Goal: Task Accomplishment & Management: Use online tool/utility

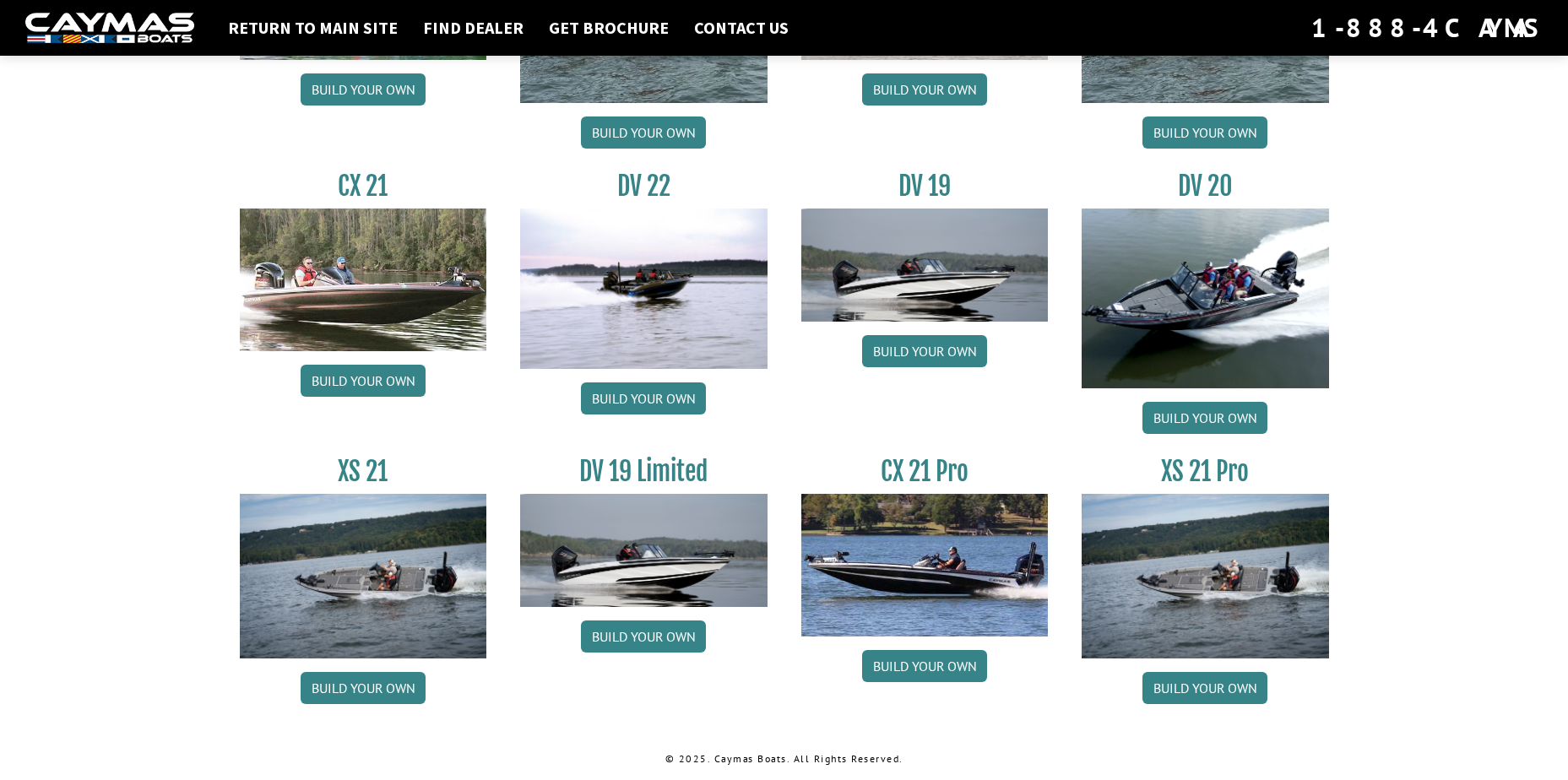
scroll to position [1819, 0]
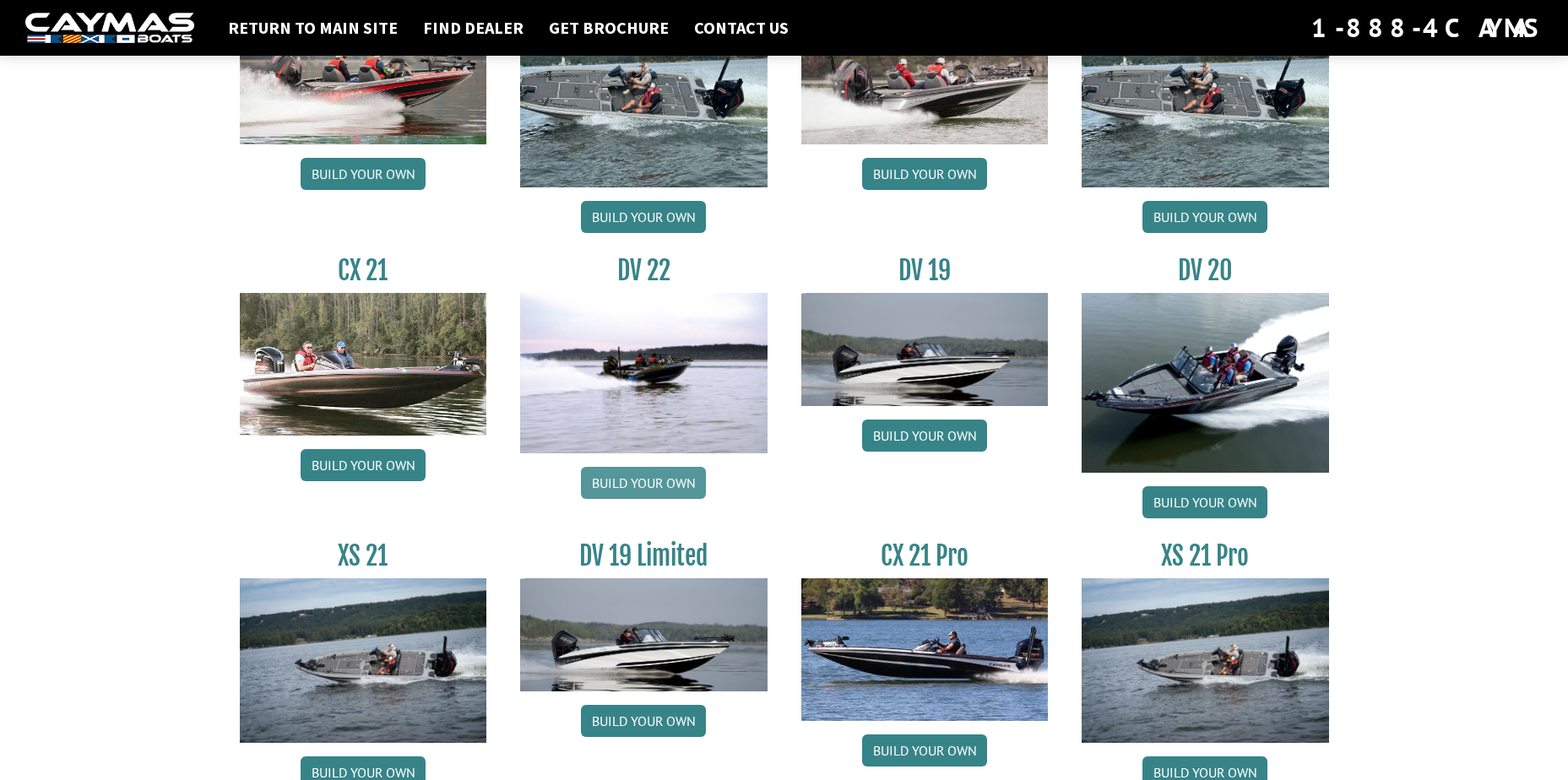
click at [648, 474] on link "Build your own" at bounding box center [643, 483] width 125 height 32
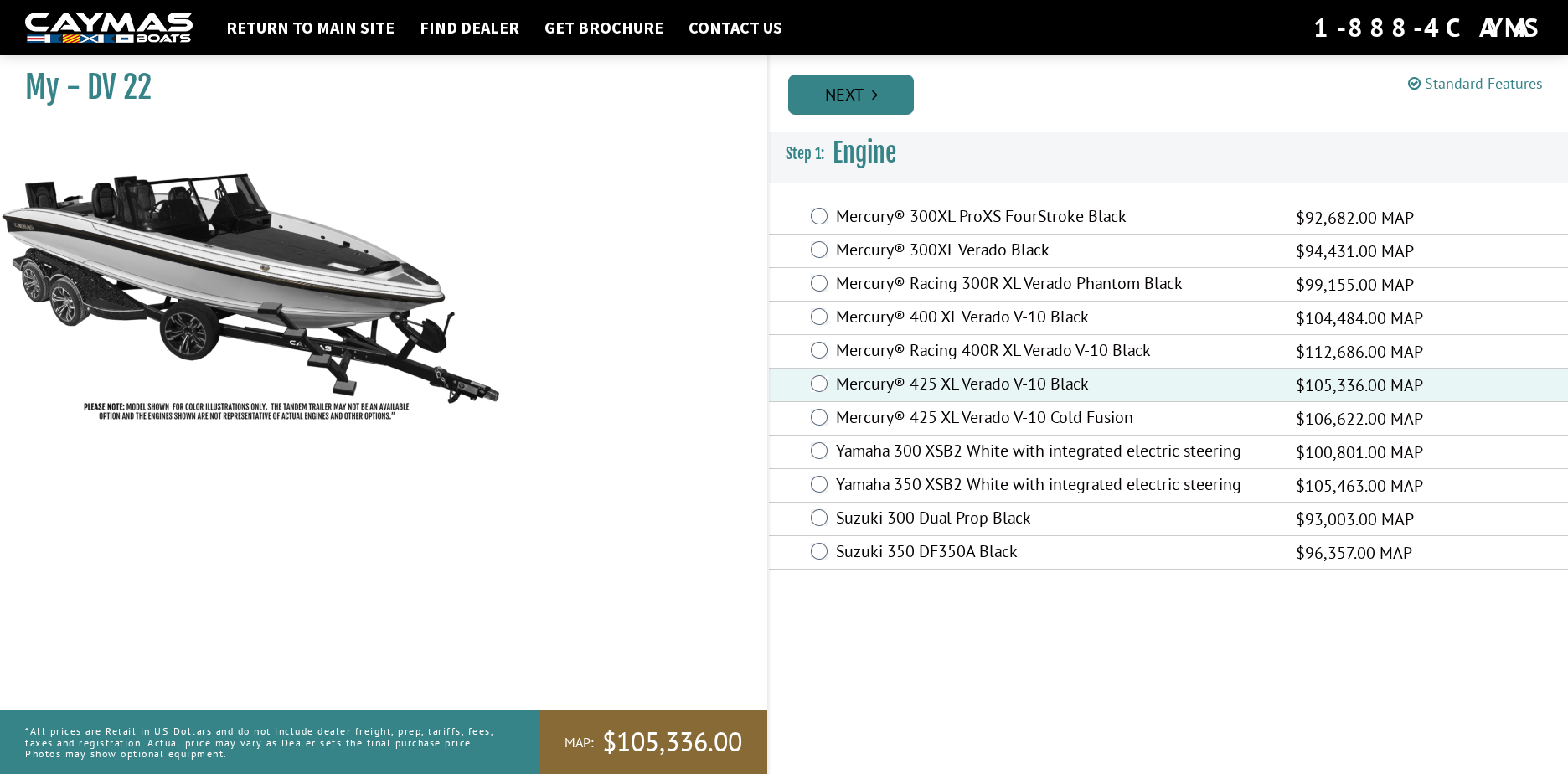
click at [844, 98] on link "Next" at bounding box center [850, 95] width 126 height 40
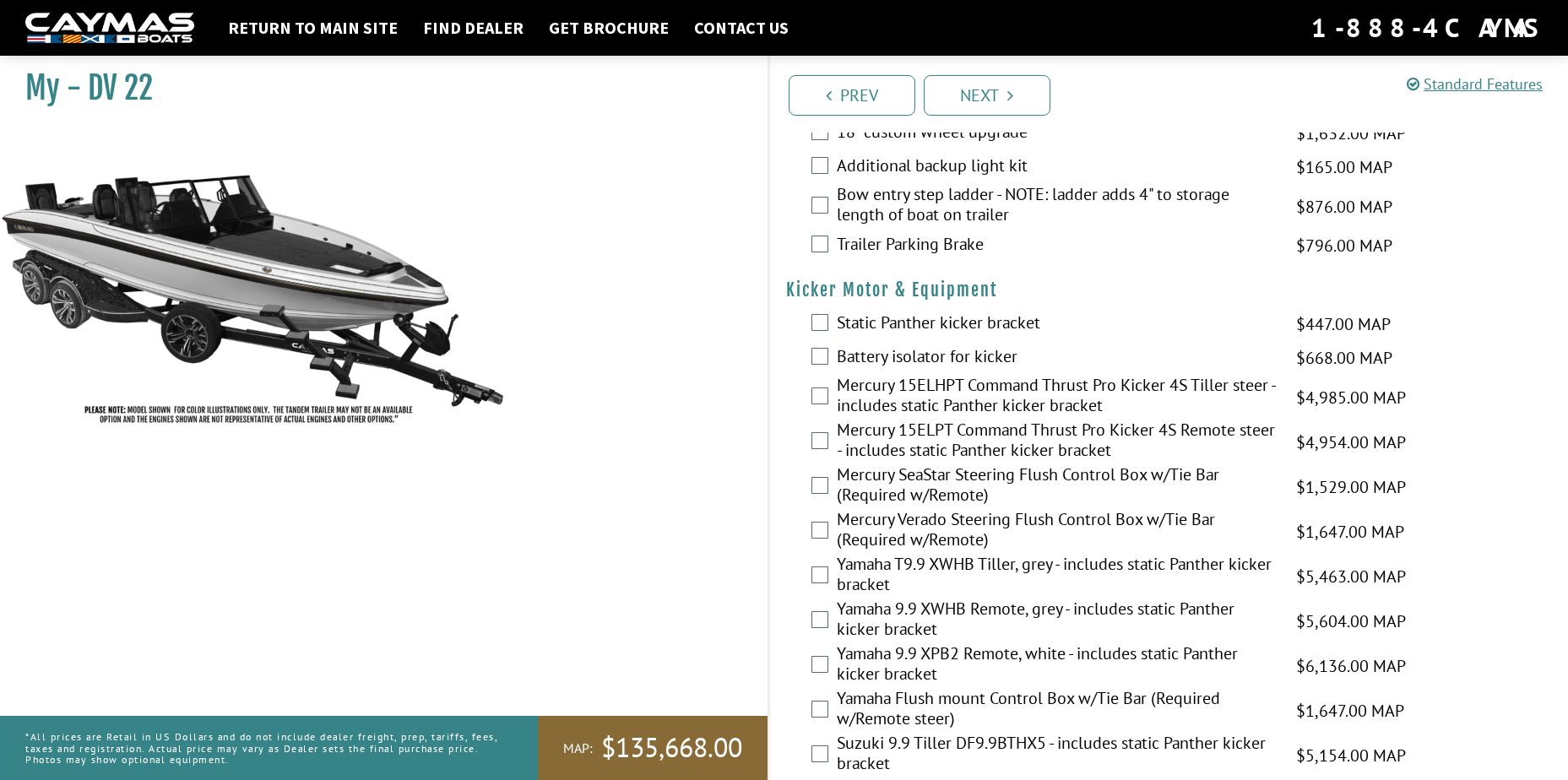
scroll to position [4078, 0]
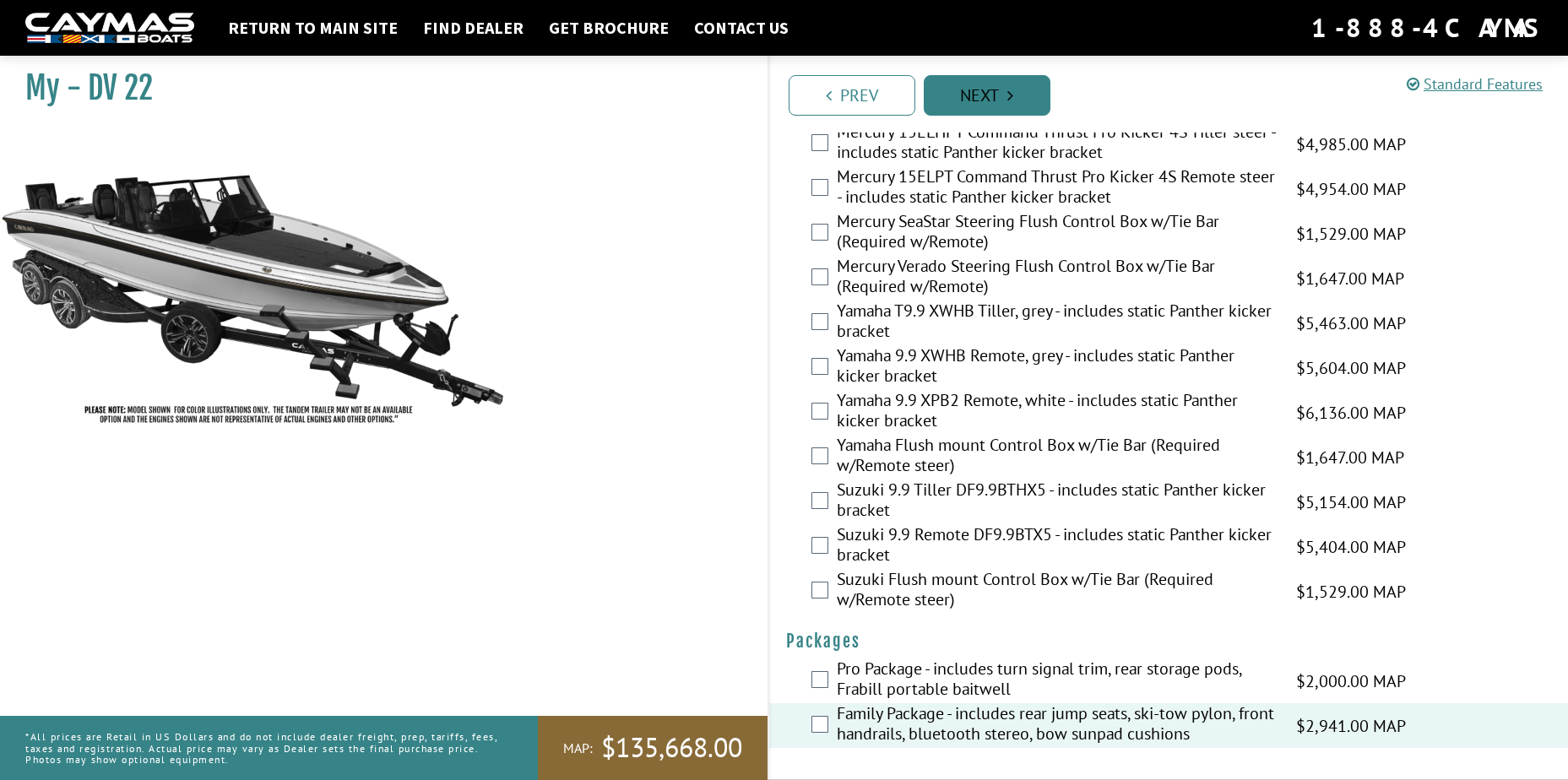
click at [965, 93] on link "Next" at bounding box center [987, 95] width 127 height 40
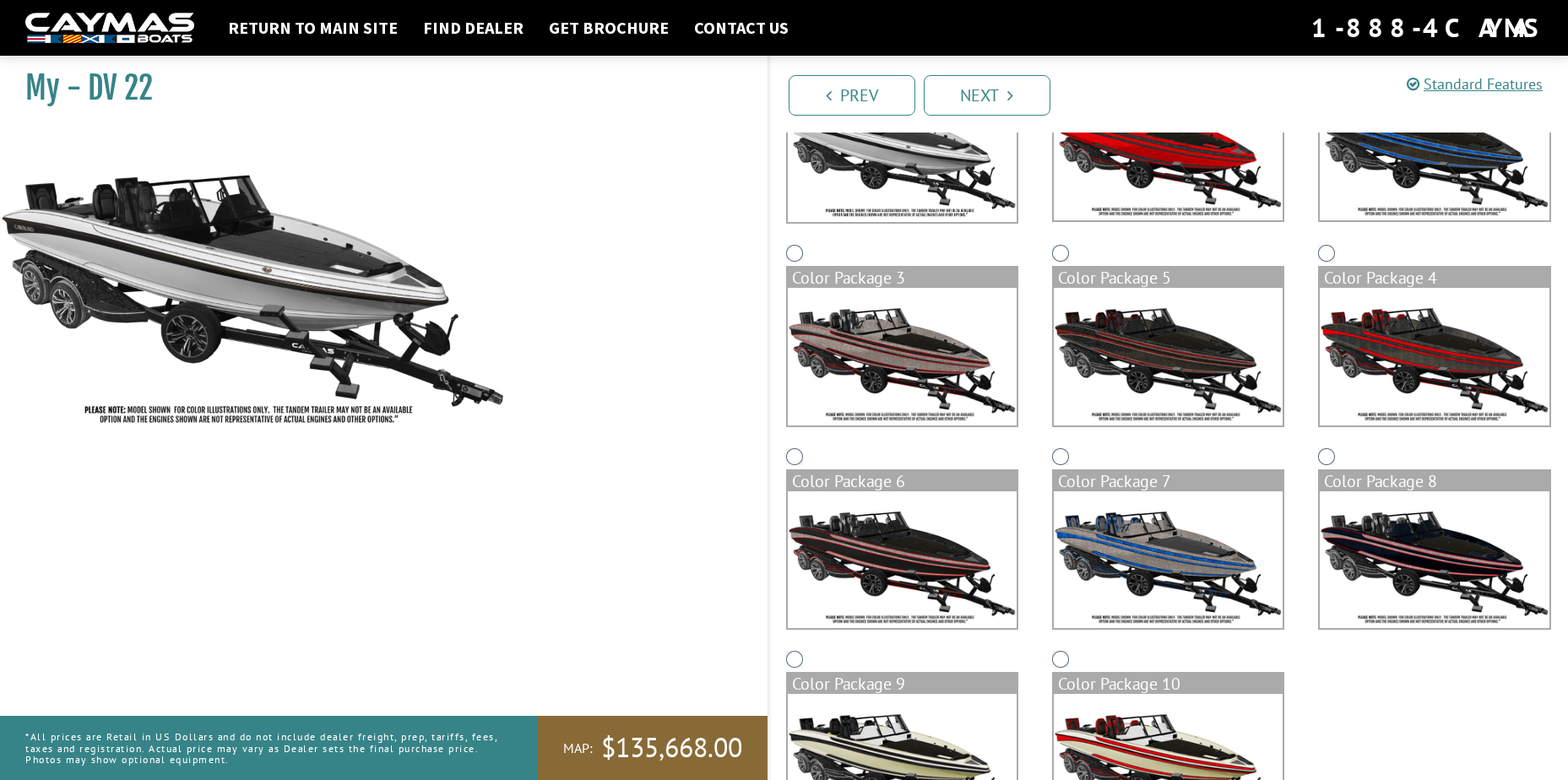
scroll to position [0, 0]
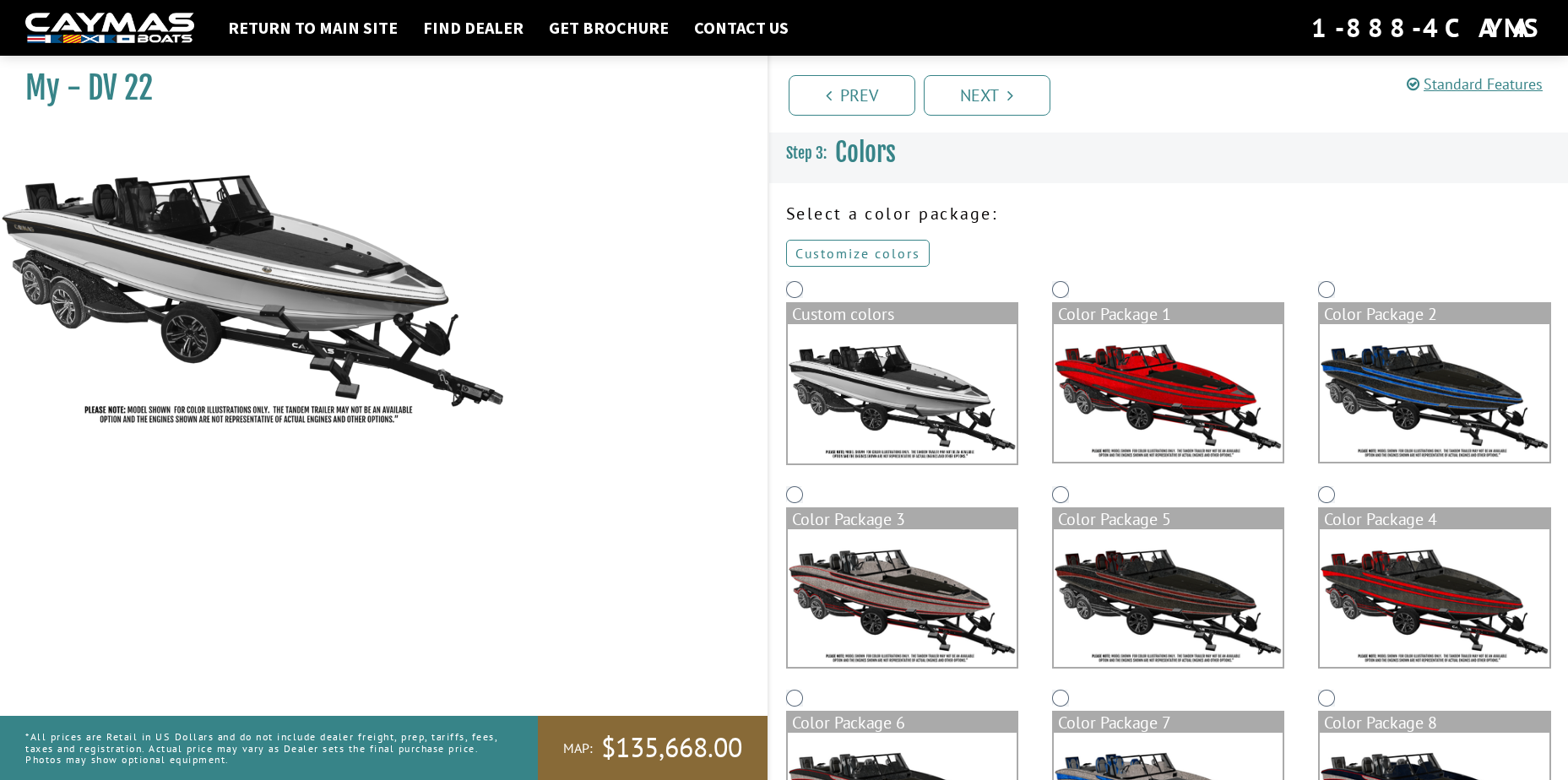
click at [831, 254] on link "Customize colors" at bounding box center [858, 254] width 144 height 27
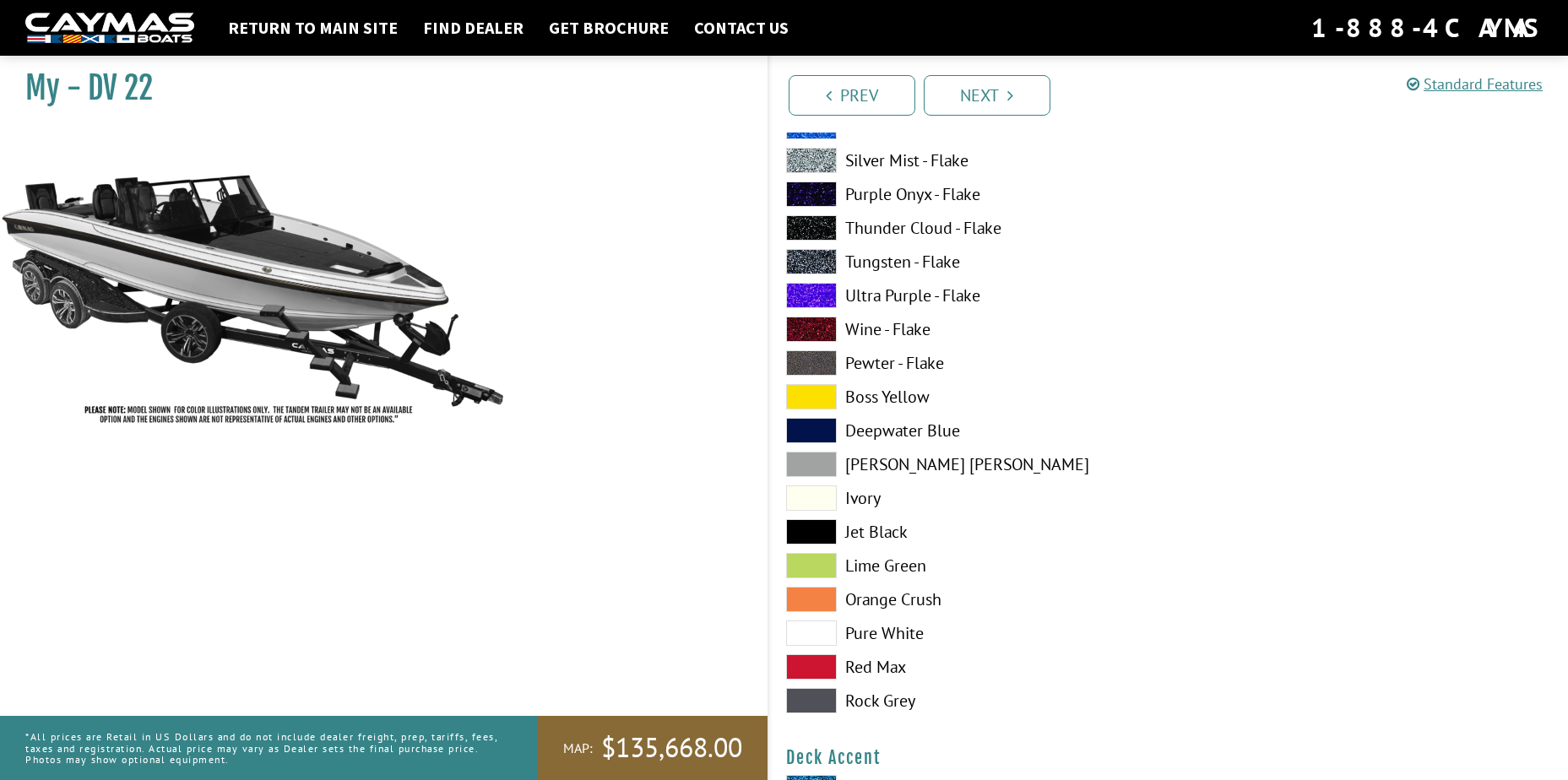
scroll to position [591, 0]
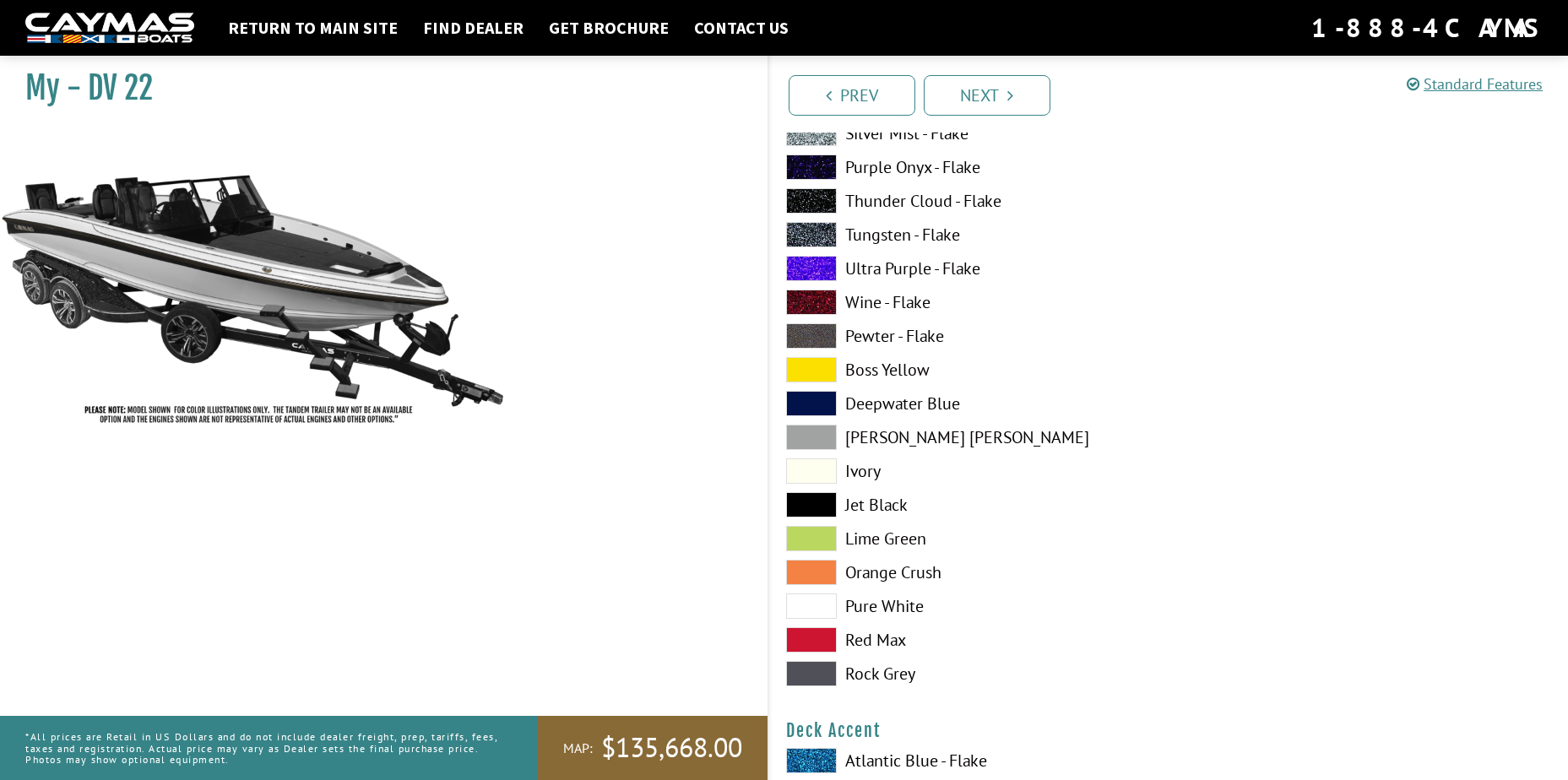
click at [809, 336] on span at bounding box center [811, 336] width 50 height 25
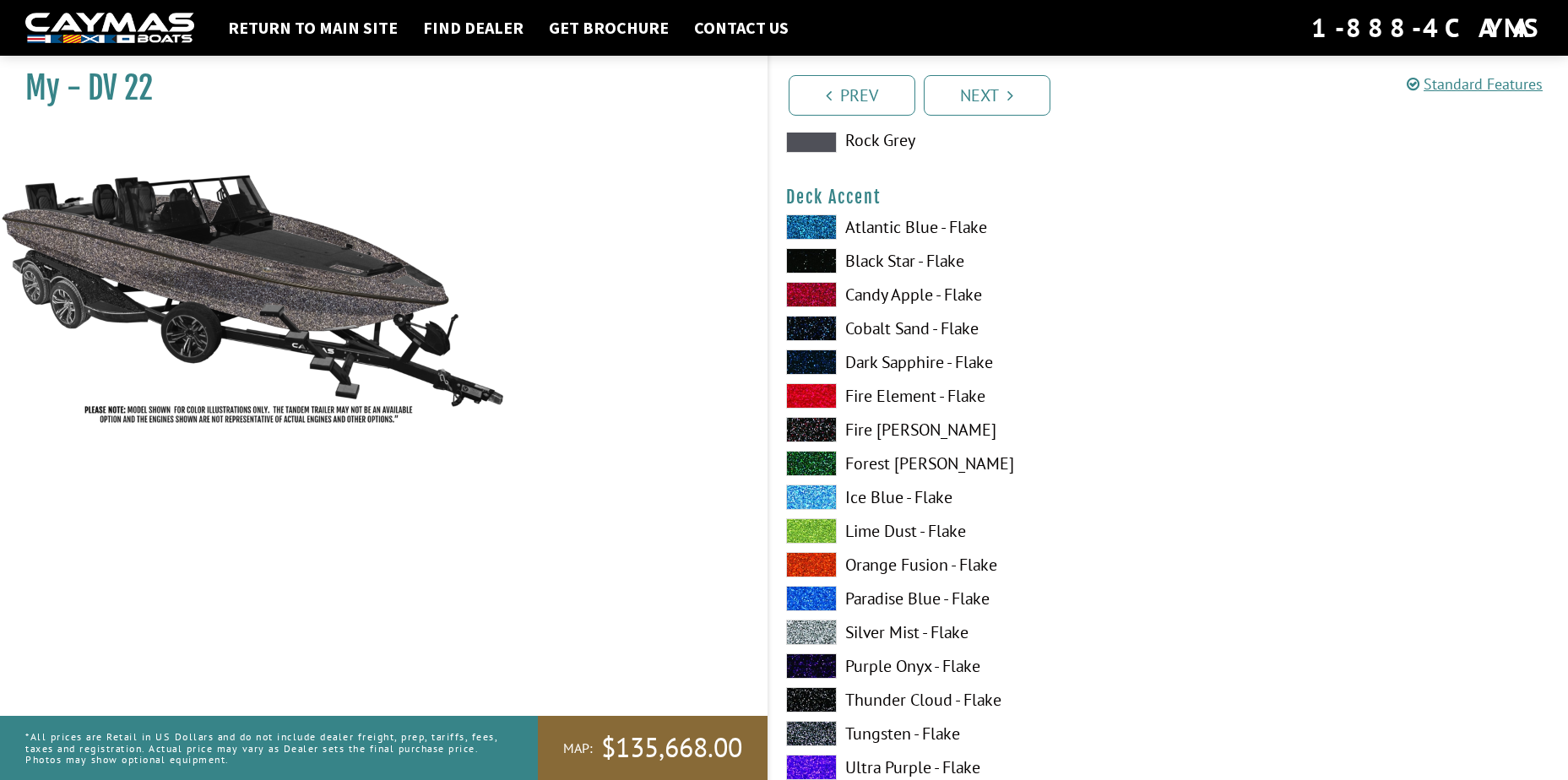
scroll to position [1182, 0]
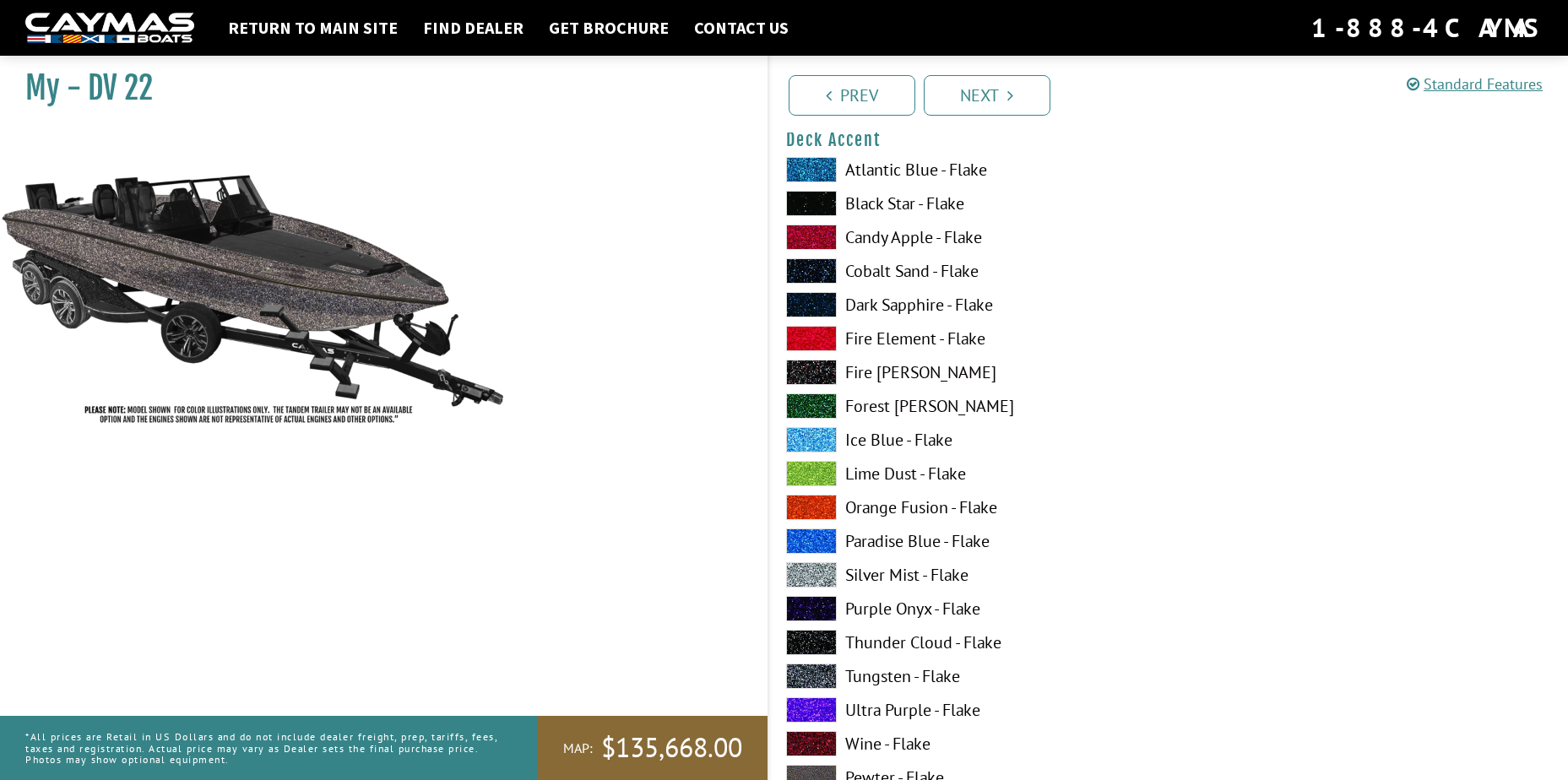
click at [815, 304] on span at bounding box center [811, 305] width 50 height 25
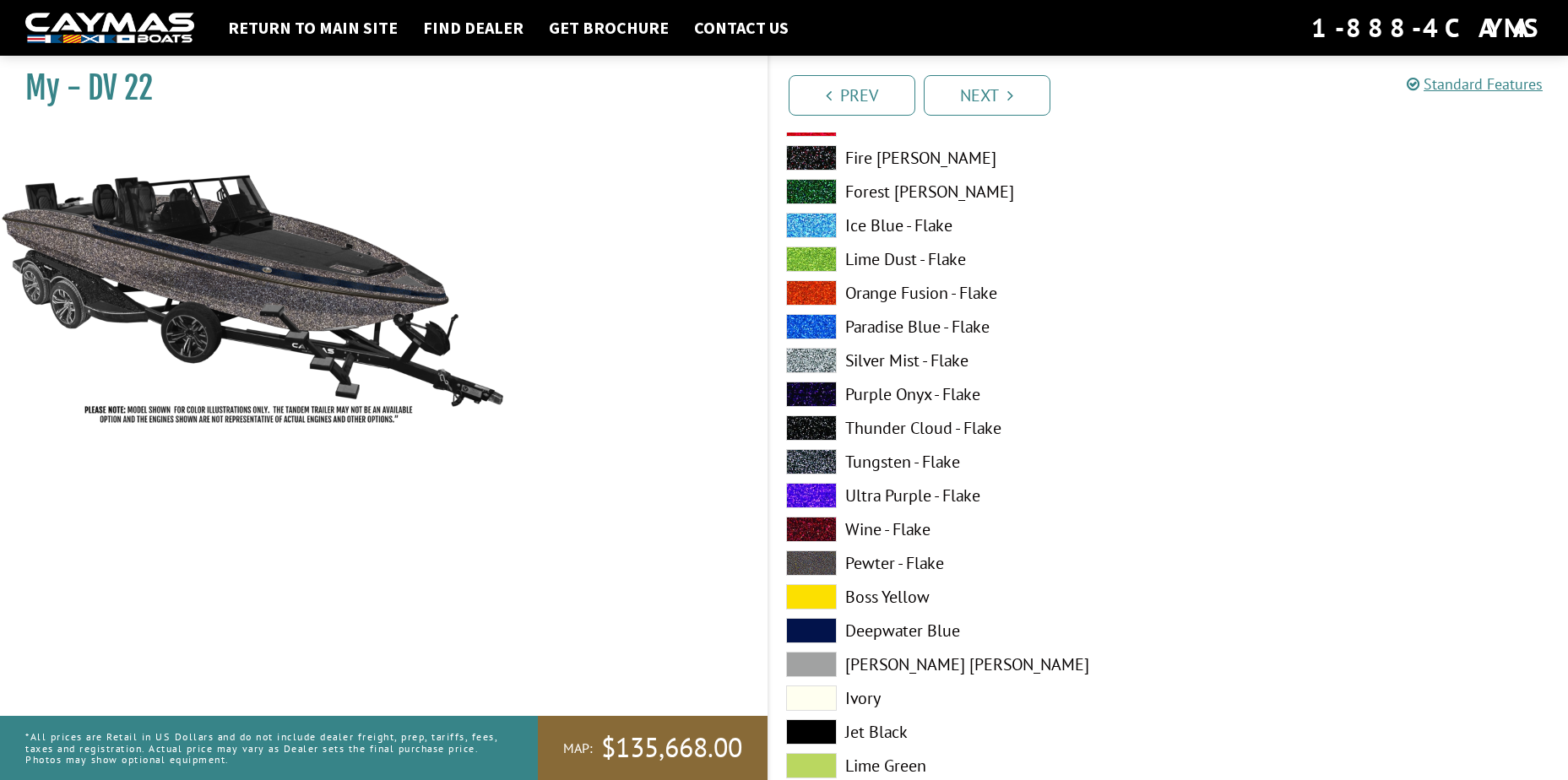
scroll to position [3208, 0]
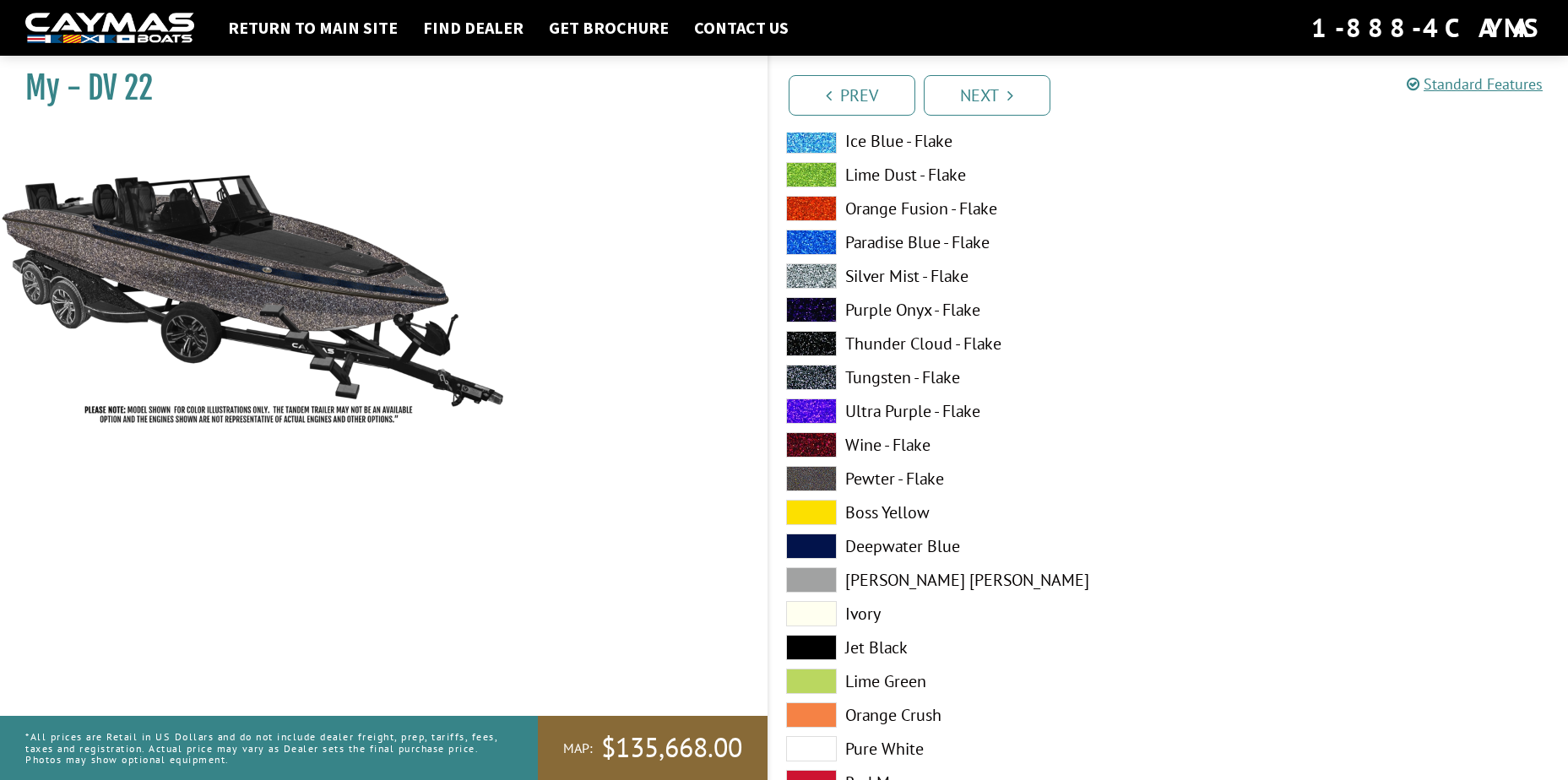
click at [770, 472] on div "Atlantic Blue - Flake Black Star - Flake Candy Apple - Flake Cobalt Sand - Flak…" at bounding box center [969, 347] width 399 height 980
click at [792, 478] on span at bounding box center [811, 479] width 50 height 25
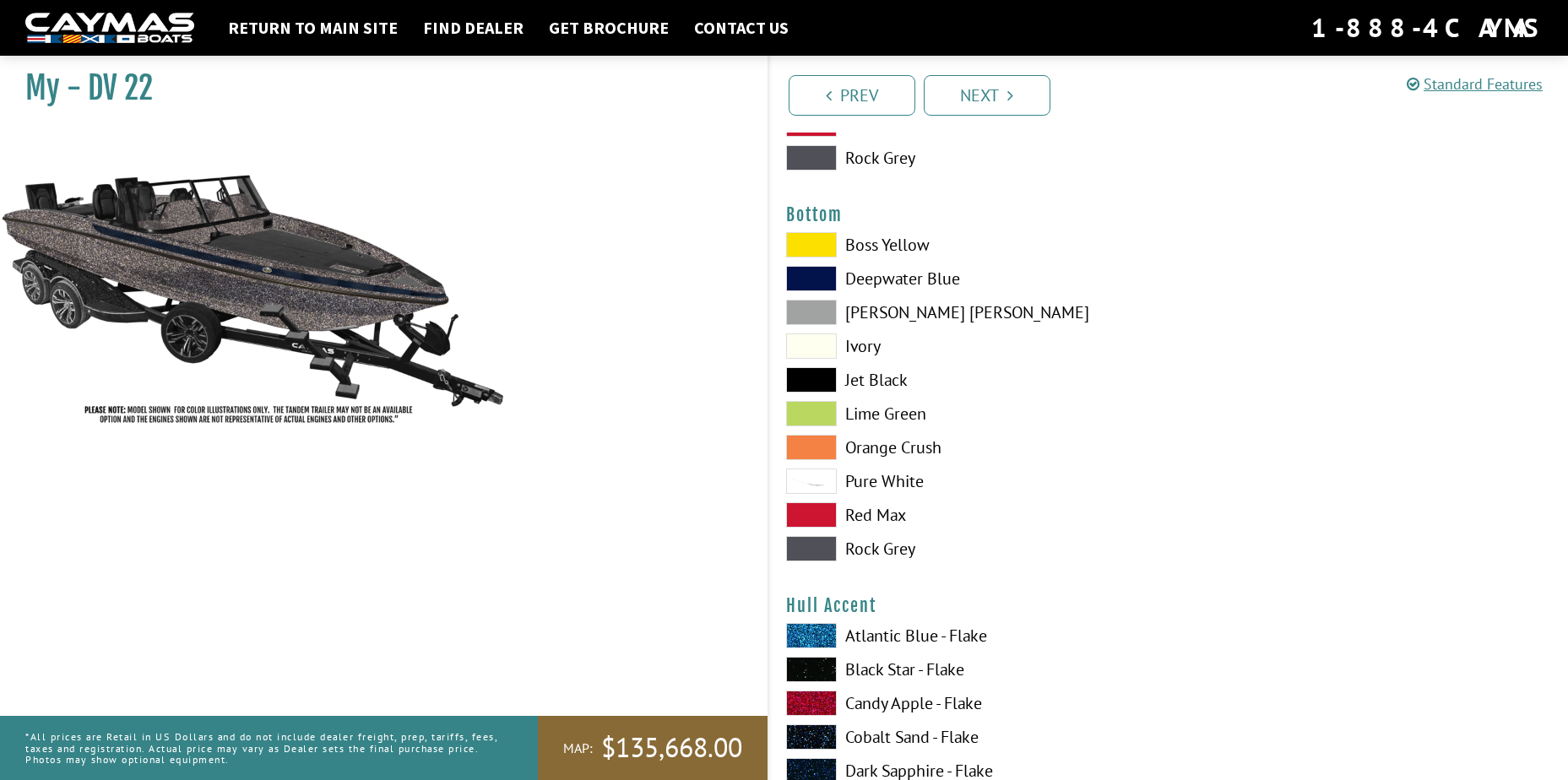
scroll to position [3884, 0]
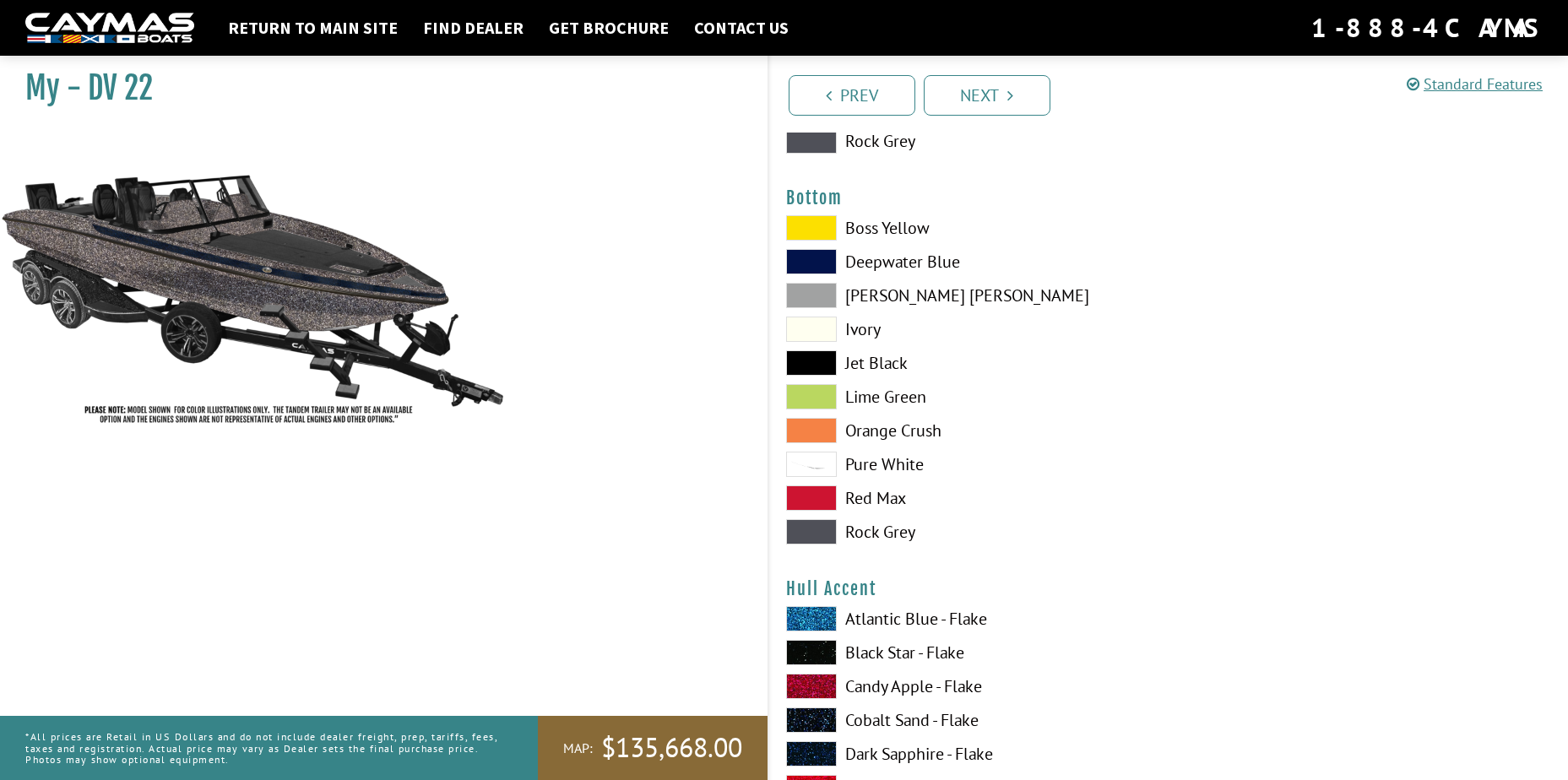
click at [821, 360] on span at bounding box center [811, 363] width 50 height 25
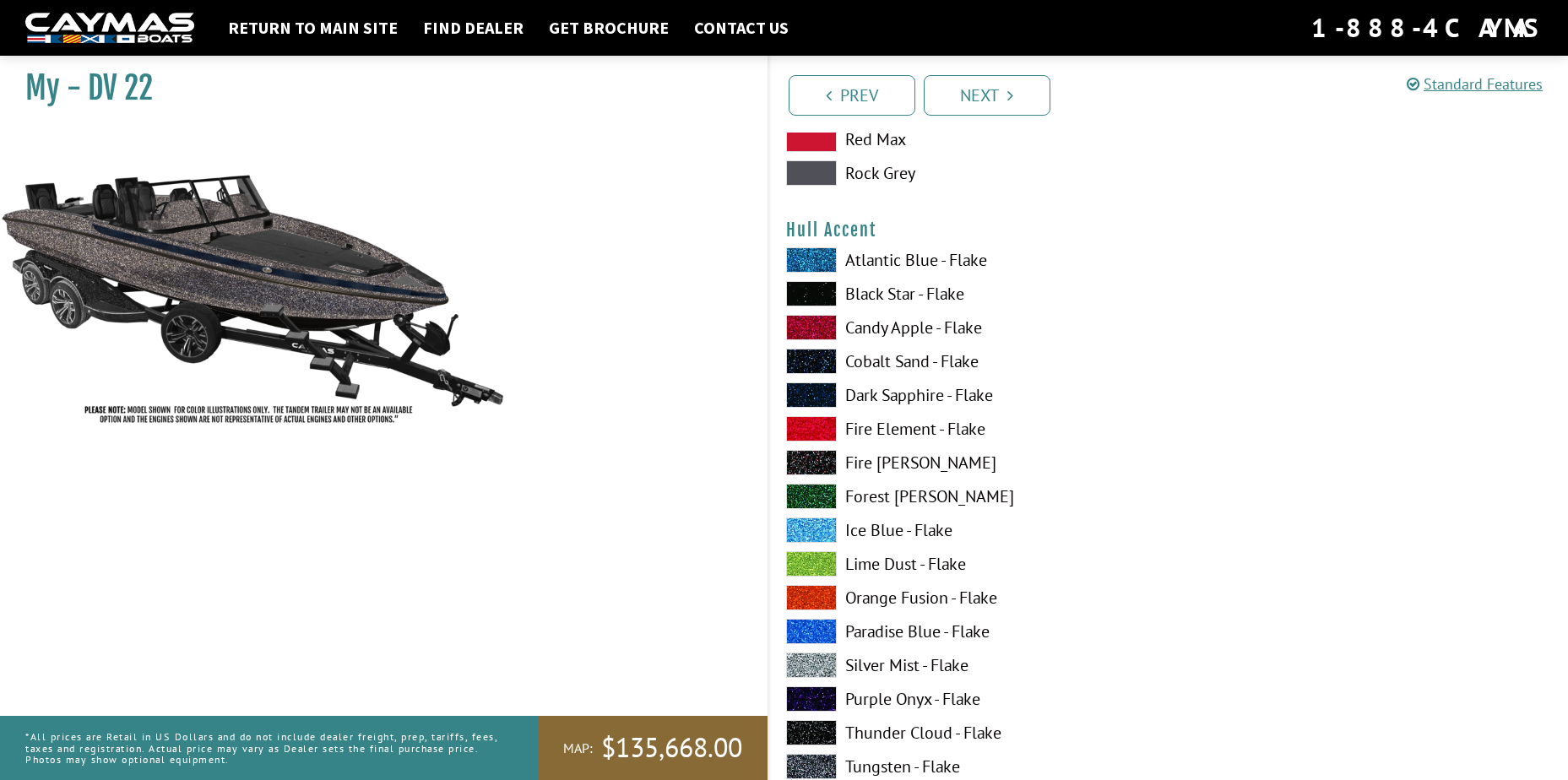
scroll to position [4306, 0]
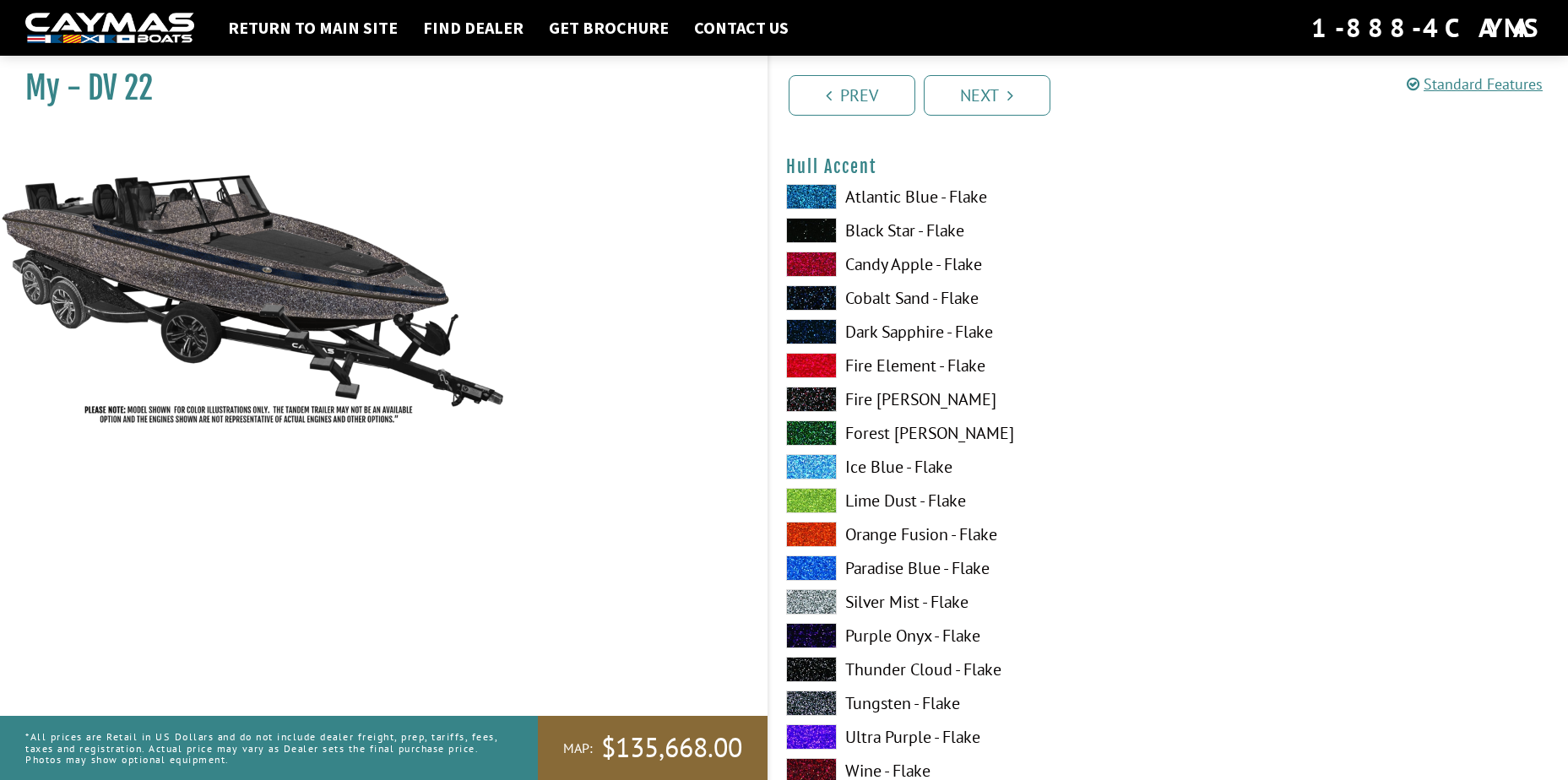
click at [810, 335] on span at bounding box center [811, 332] width 50 height 25
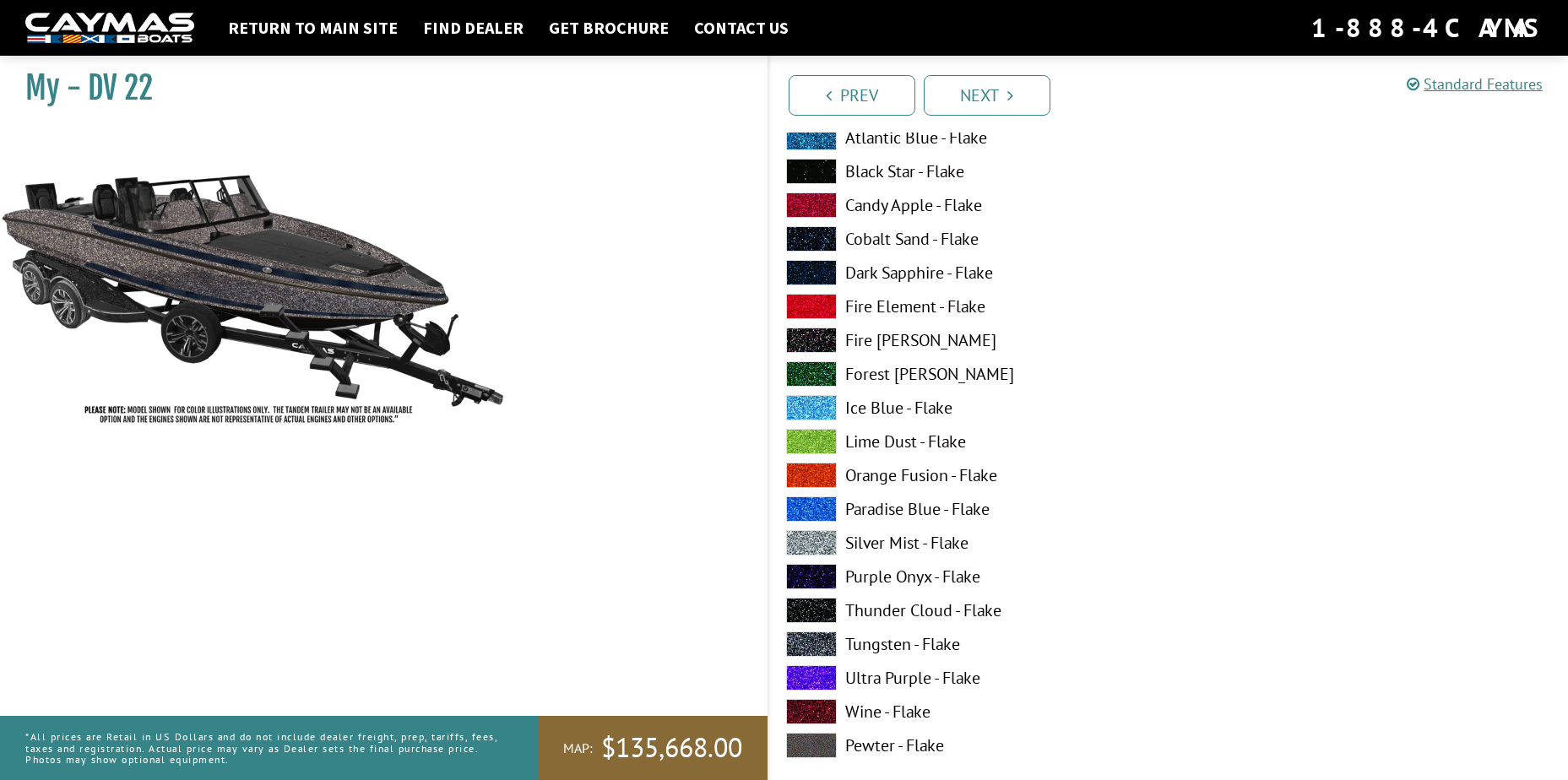
scroll to position [5403, 0]
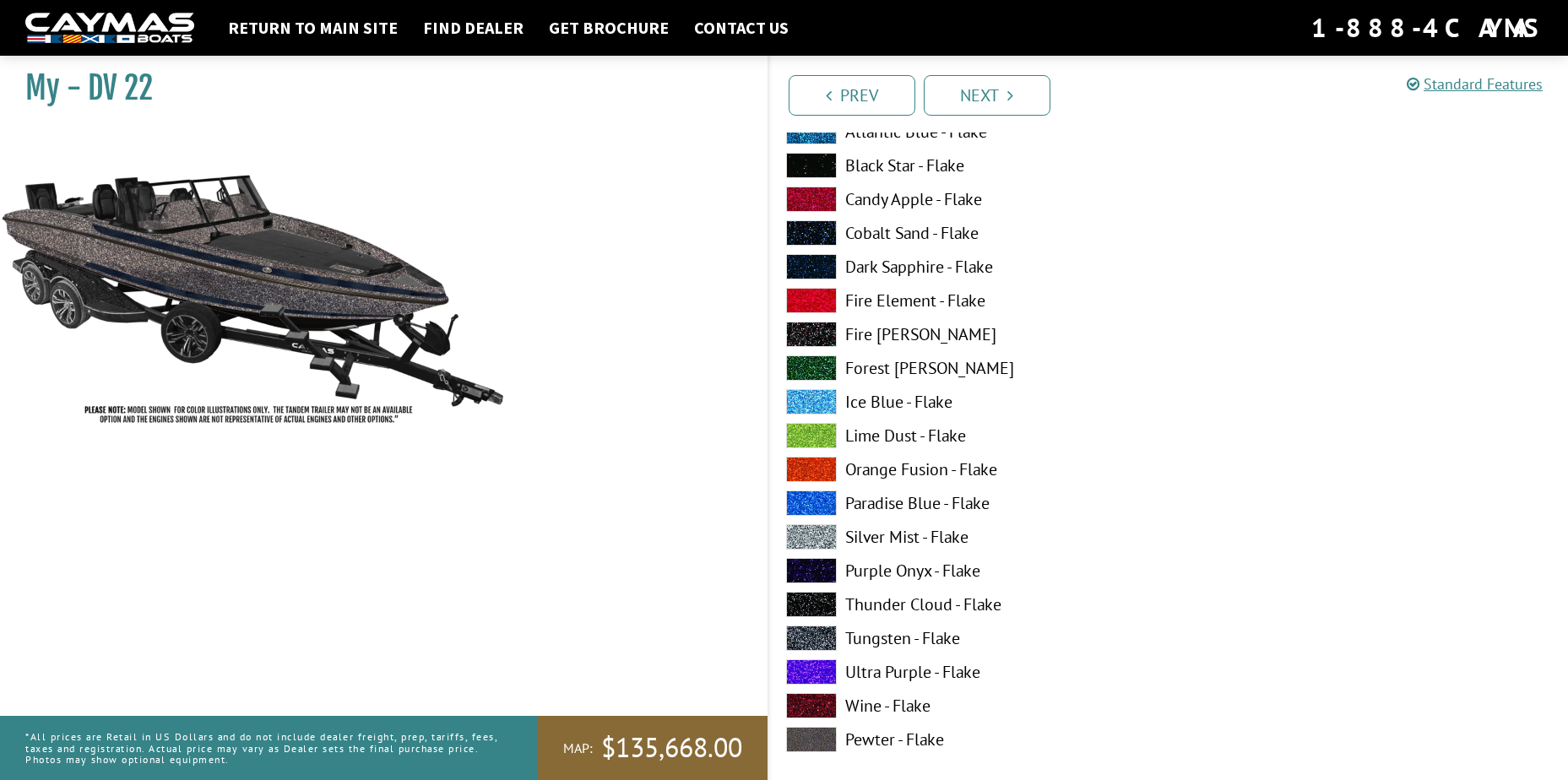
click at [802, 531] on span at bounding box center [811, 537] width 50 height 25
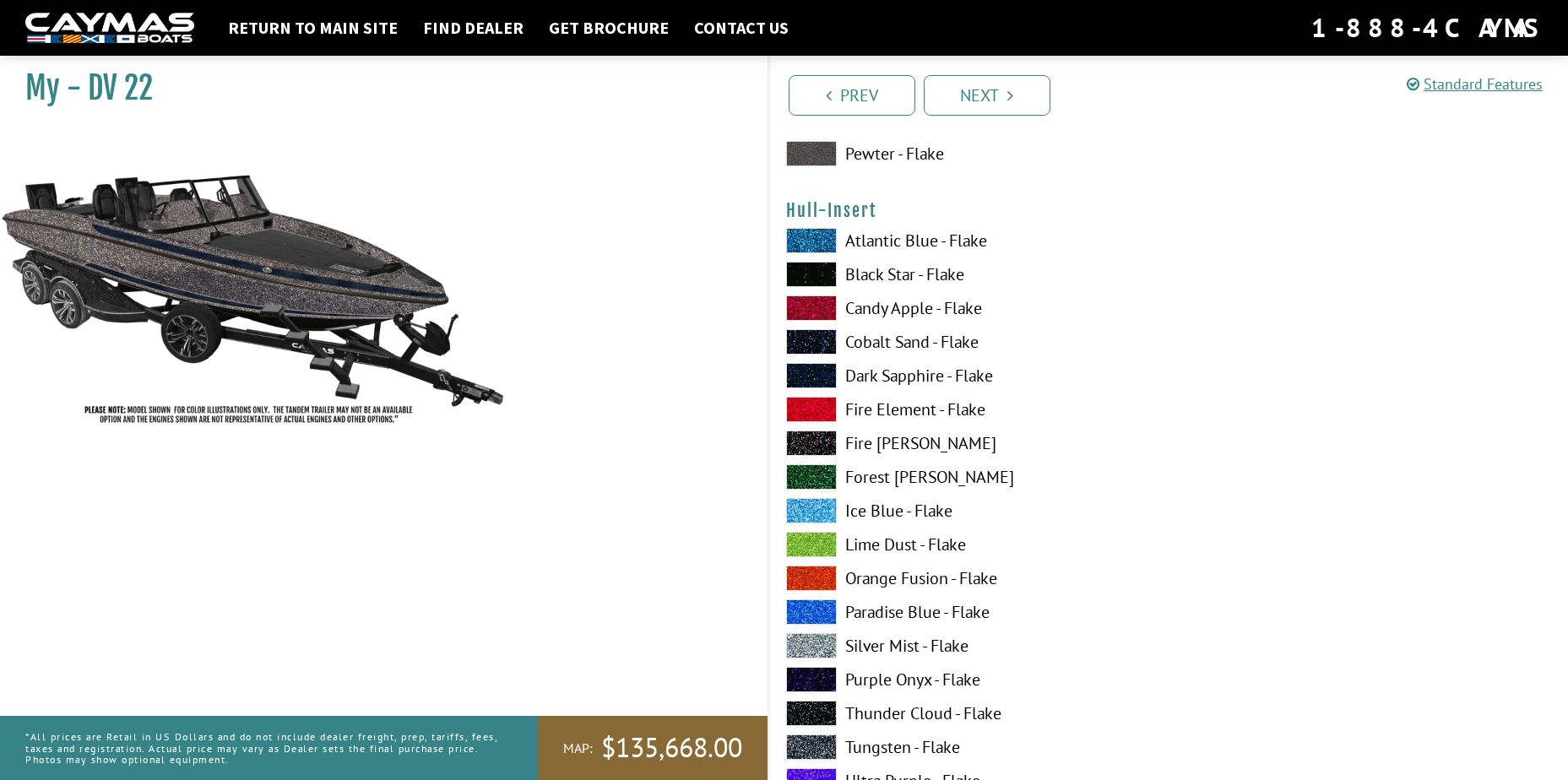
scroll to position [5994, 0]
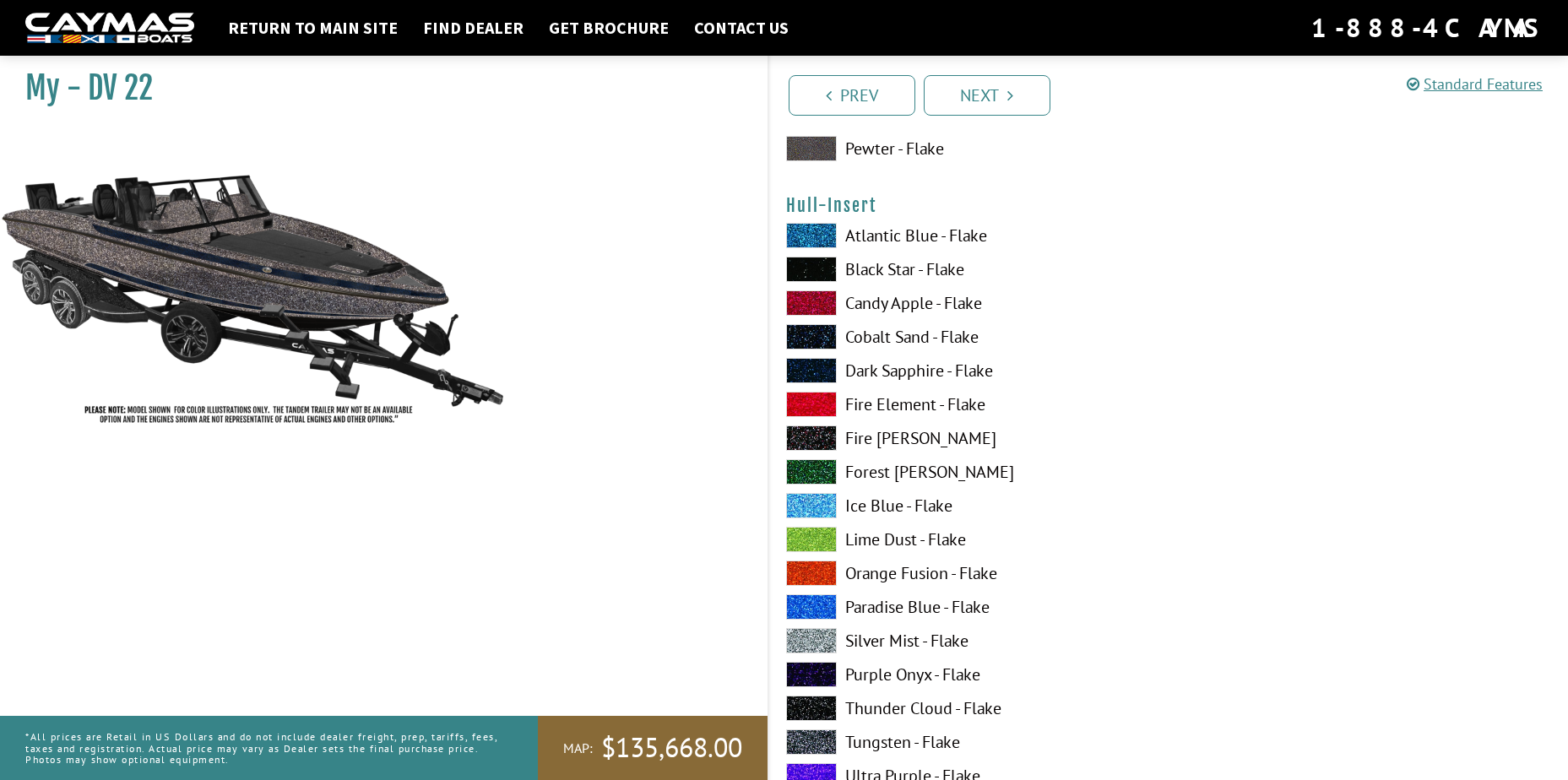
click at [795, 369] on span at bounding box center [811, 371] width 50 height 25
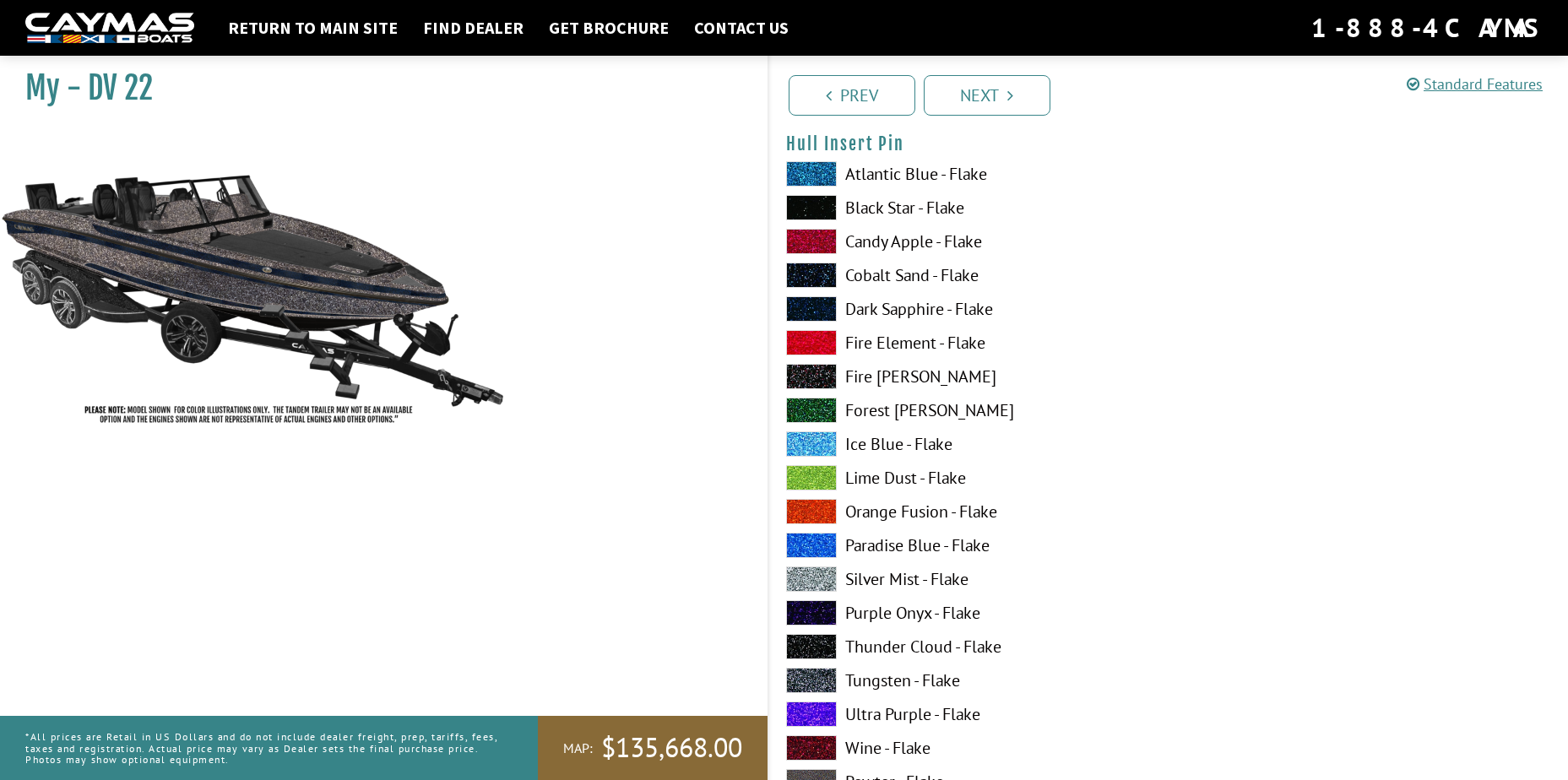
scroll to position [7091, 0]
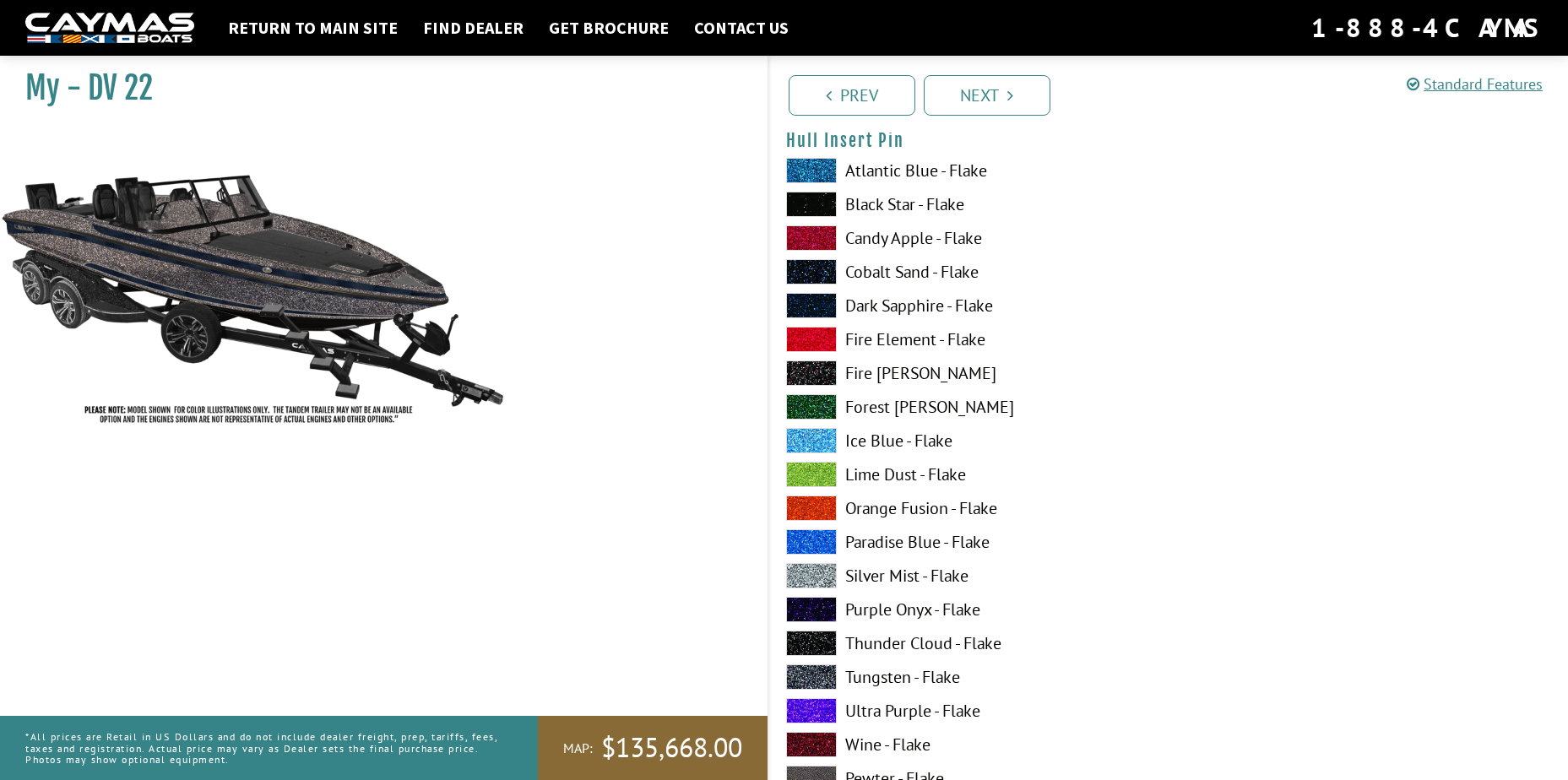
click at [801, 569] on span at bounding box center [811, 576] width 50 height 25
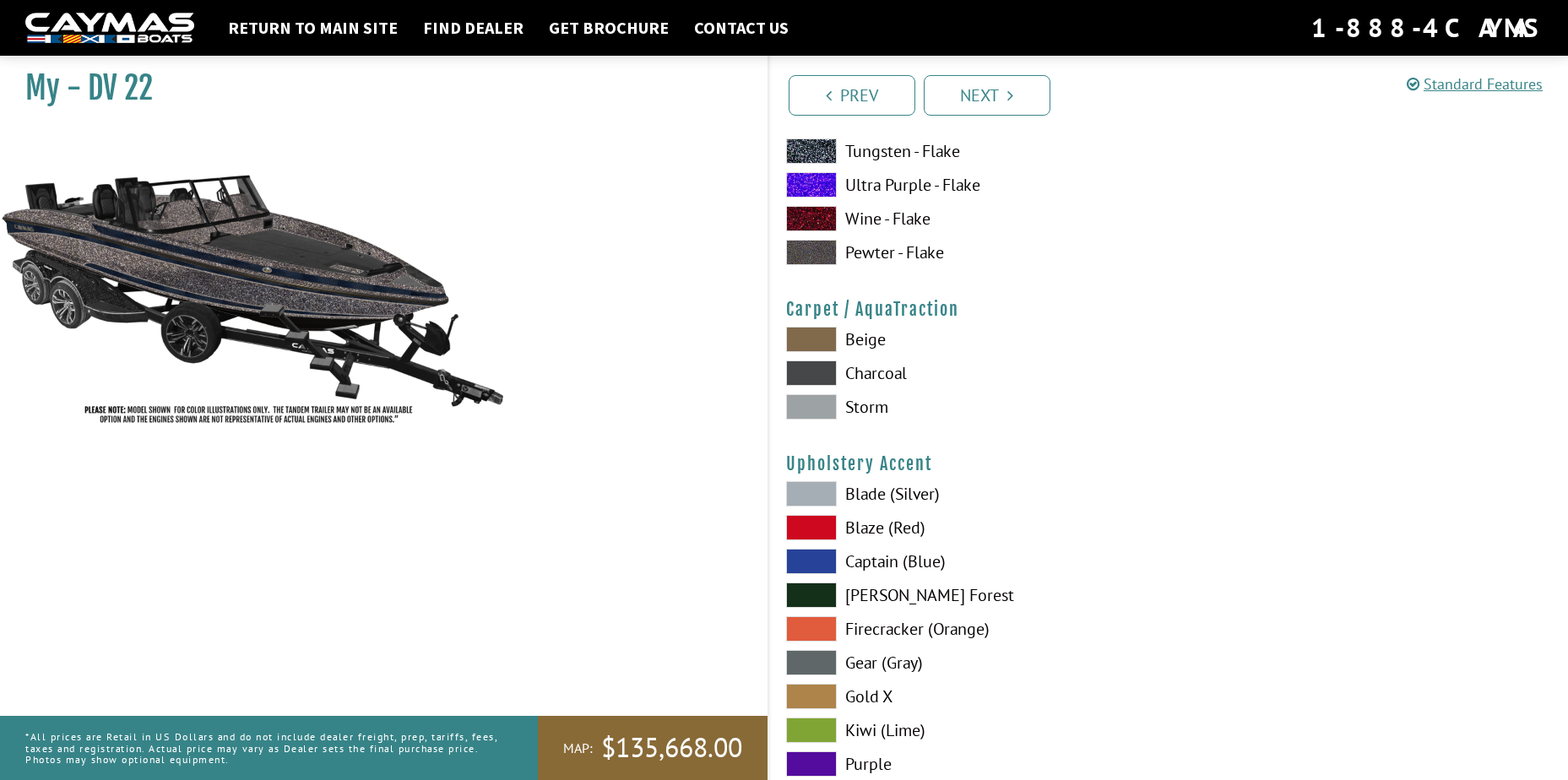
scroll to position [7682, 0]
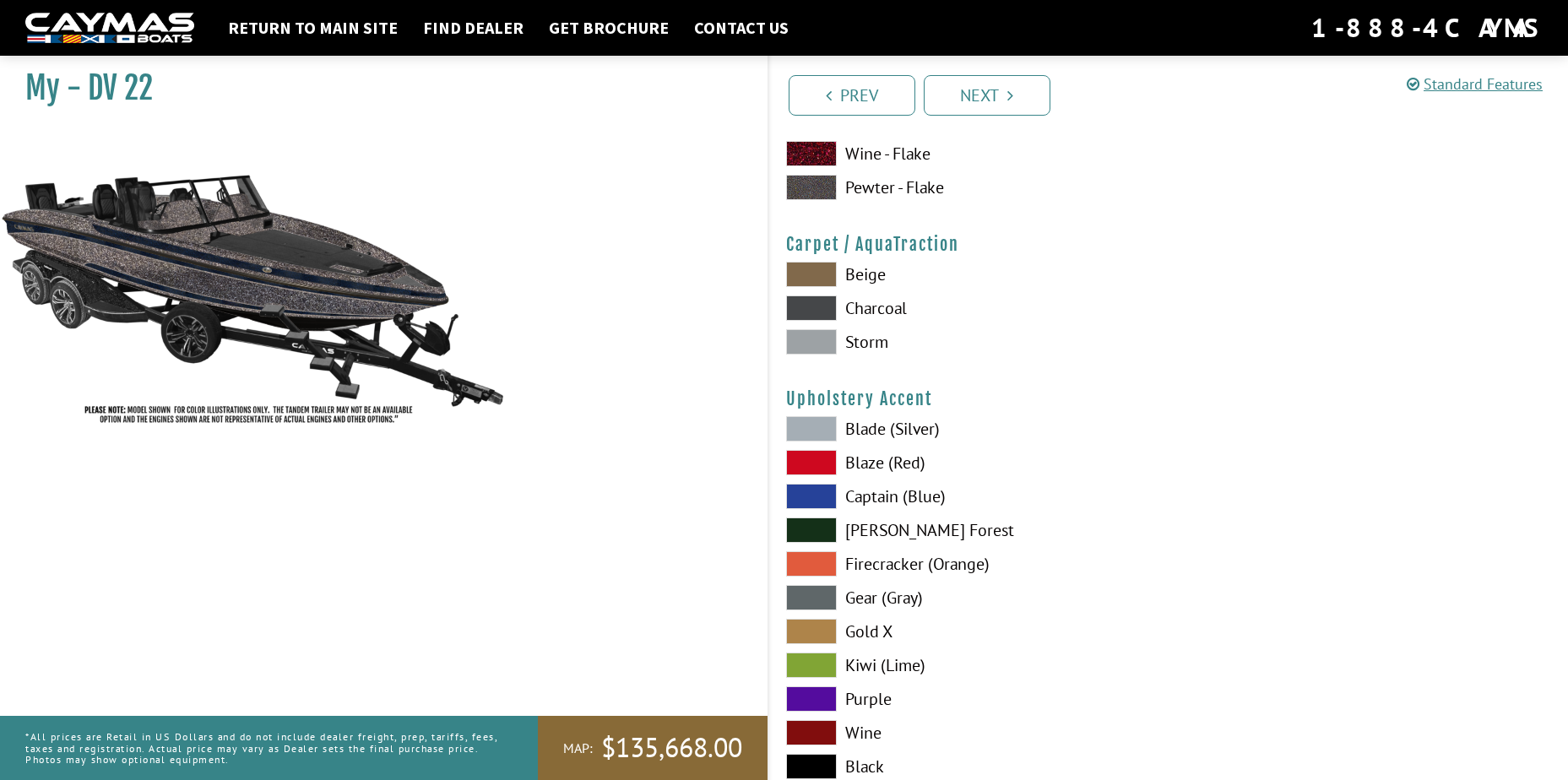
click at [820, 270] on span at bounding box center [811, 274] width 50 height 25
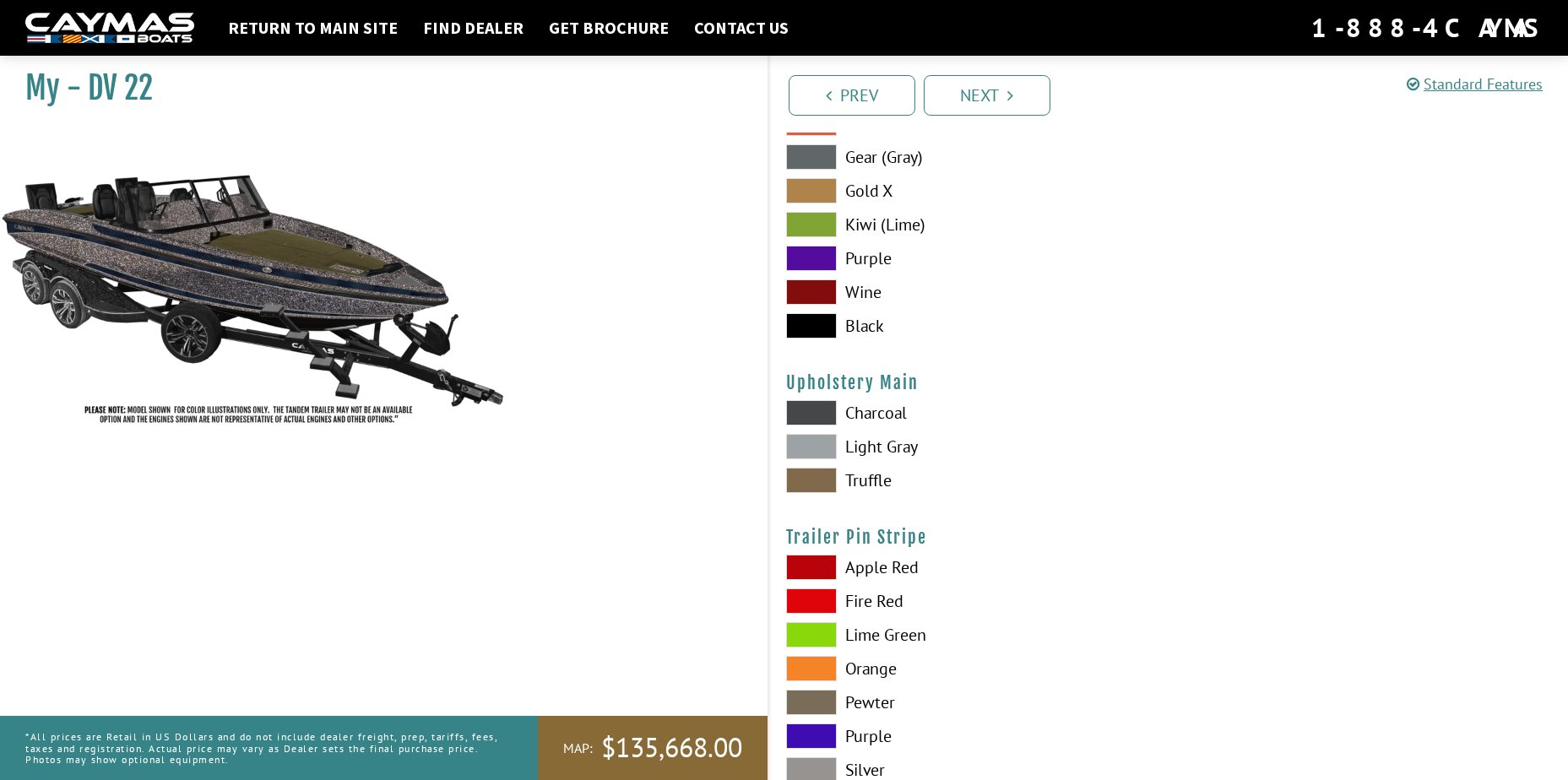
scroll to position [8189, 0]
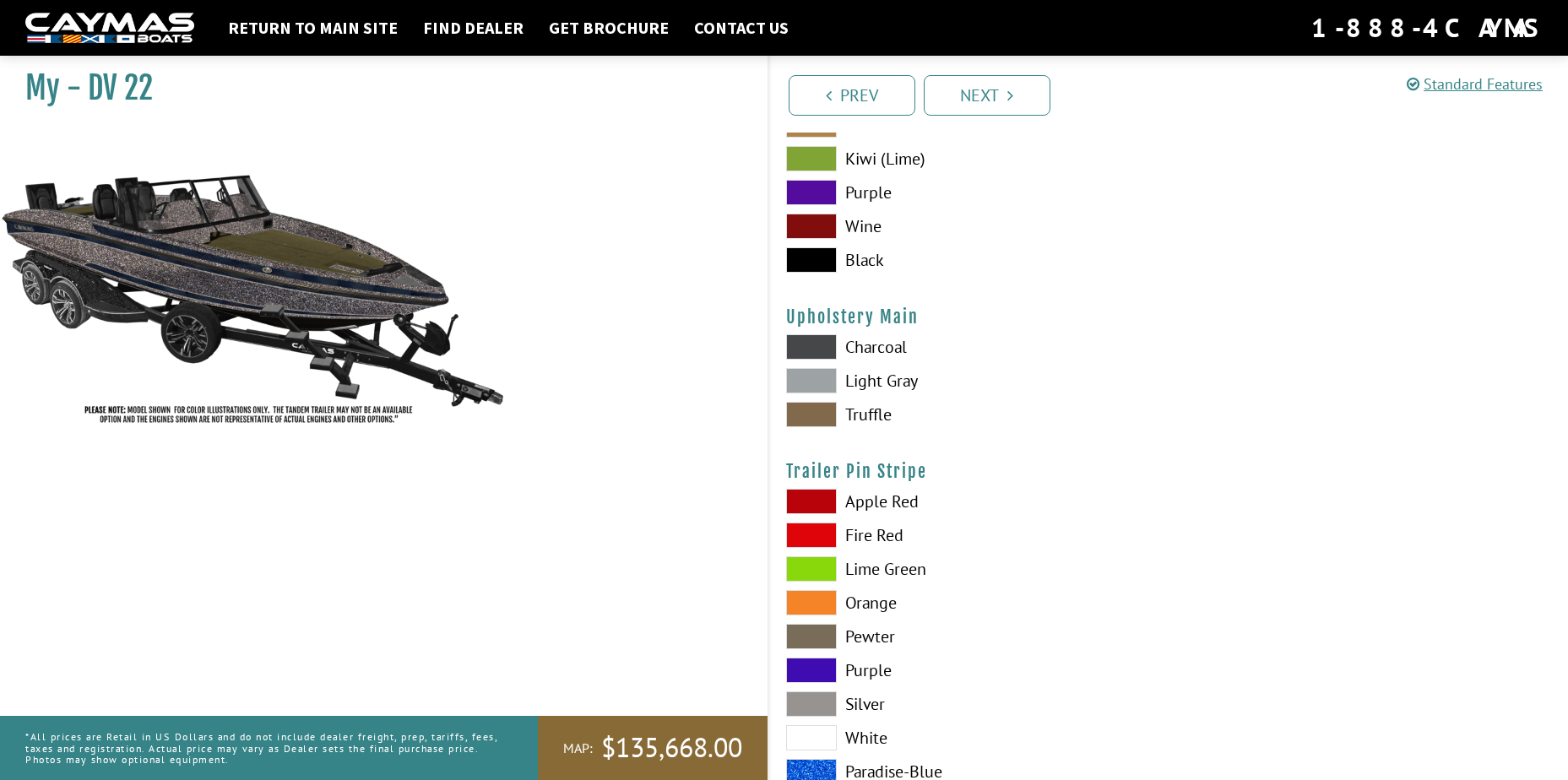
click at [805, 408] on span at bounding box center [811, 415] width 50 height 25
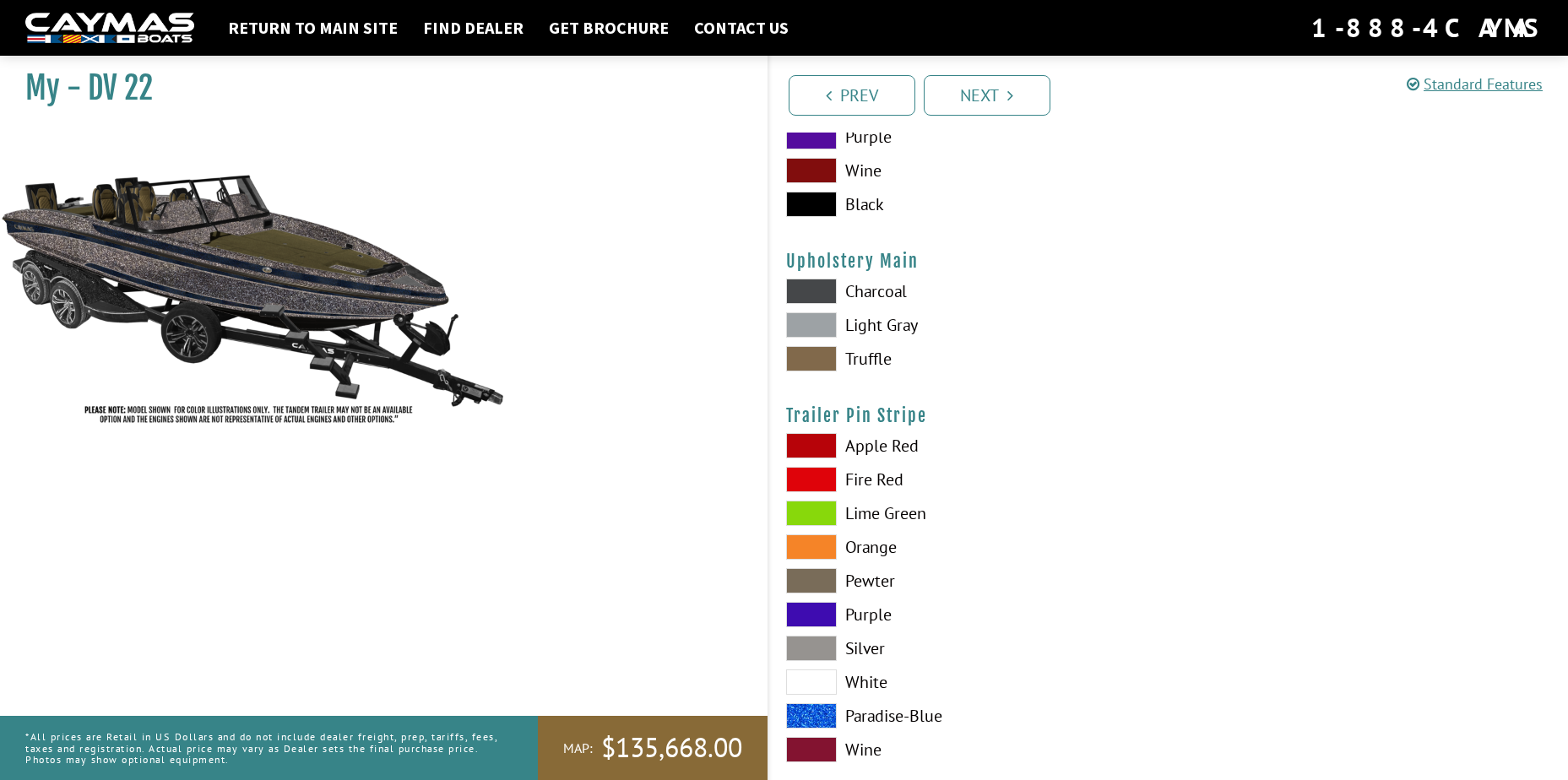
scroll to position [8277, 0]
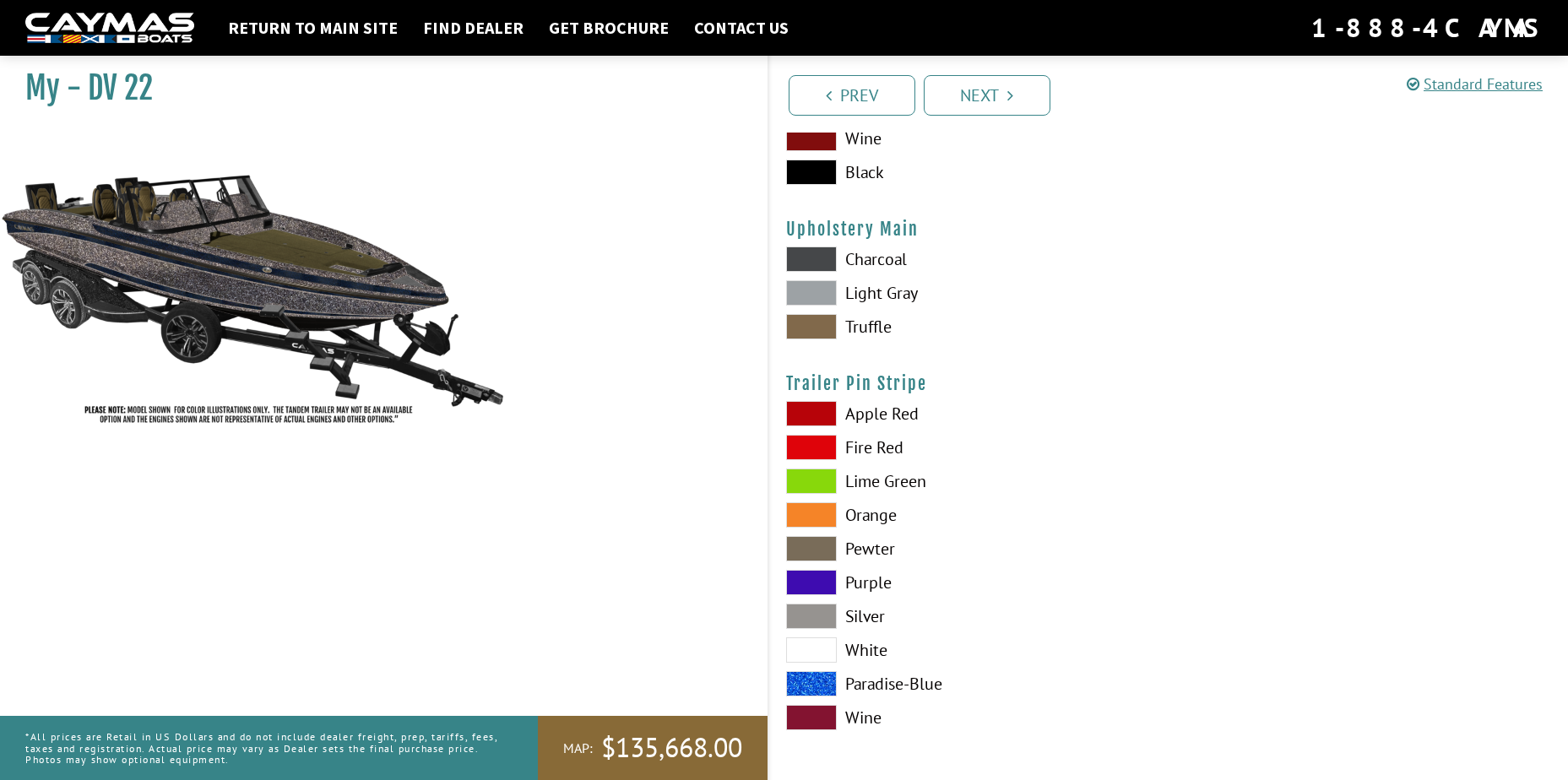
click at [820, 543] on span at bounding box center [811, 549] width 50 height 25
click at [990, 99] on link "Next" at bounding box center [987, 95] width 127 height 40
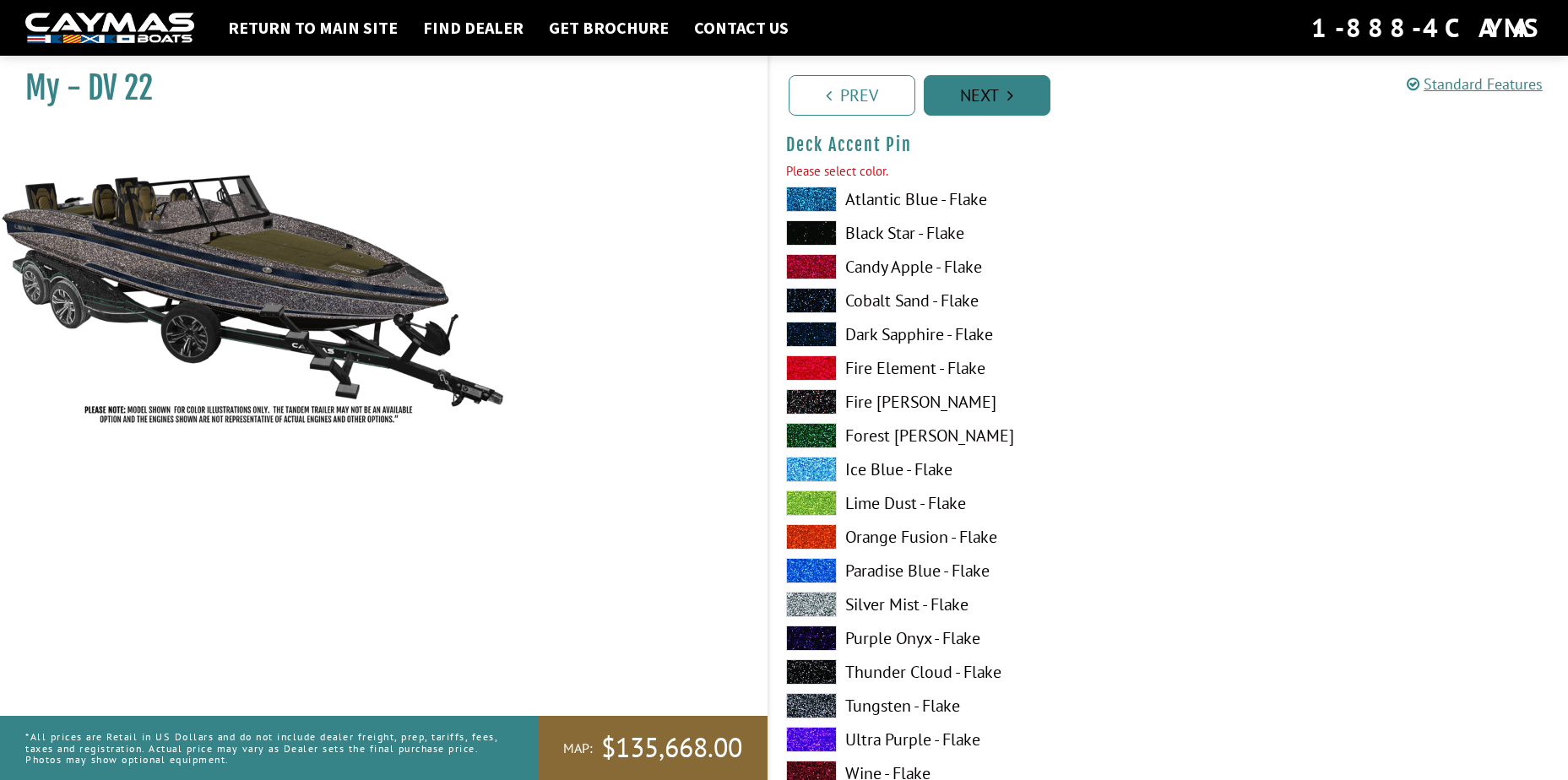
scroll to position [2202, 0]
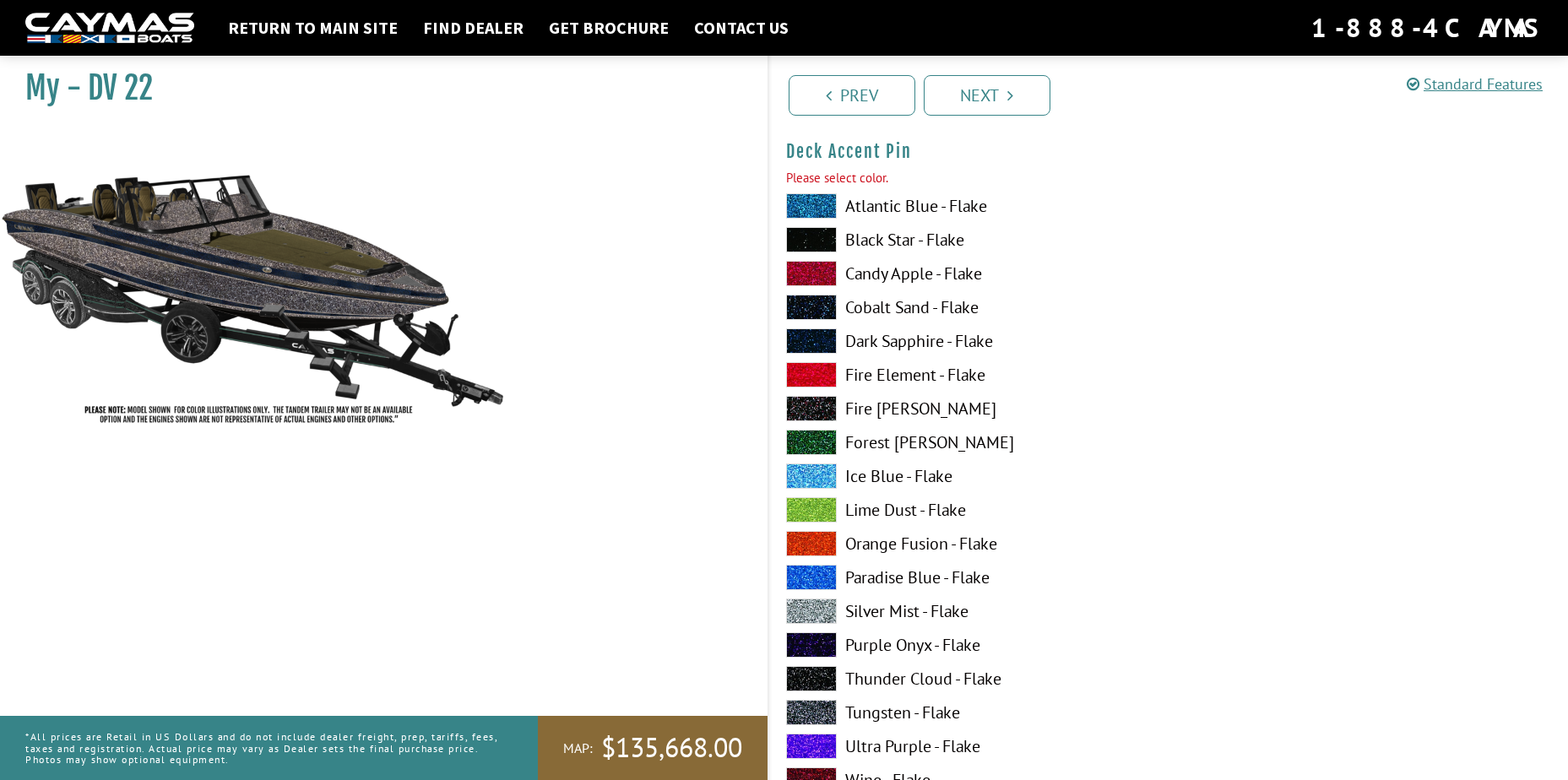
click at [824, 608] on span at bounding box center [811, 611] width 50 height 25
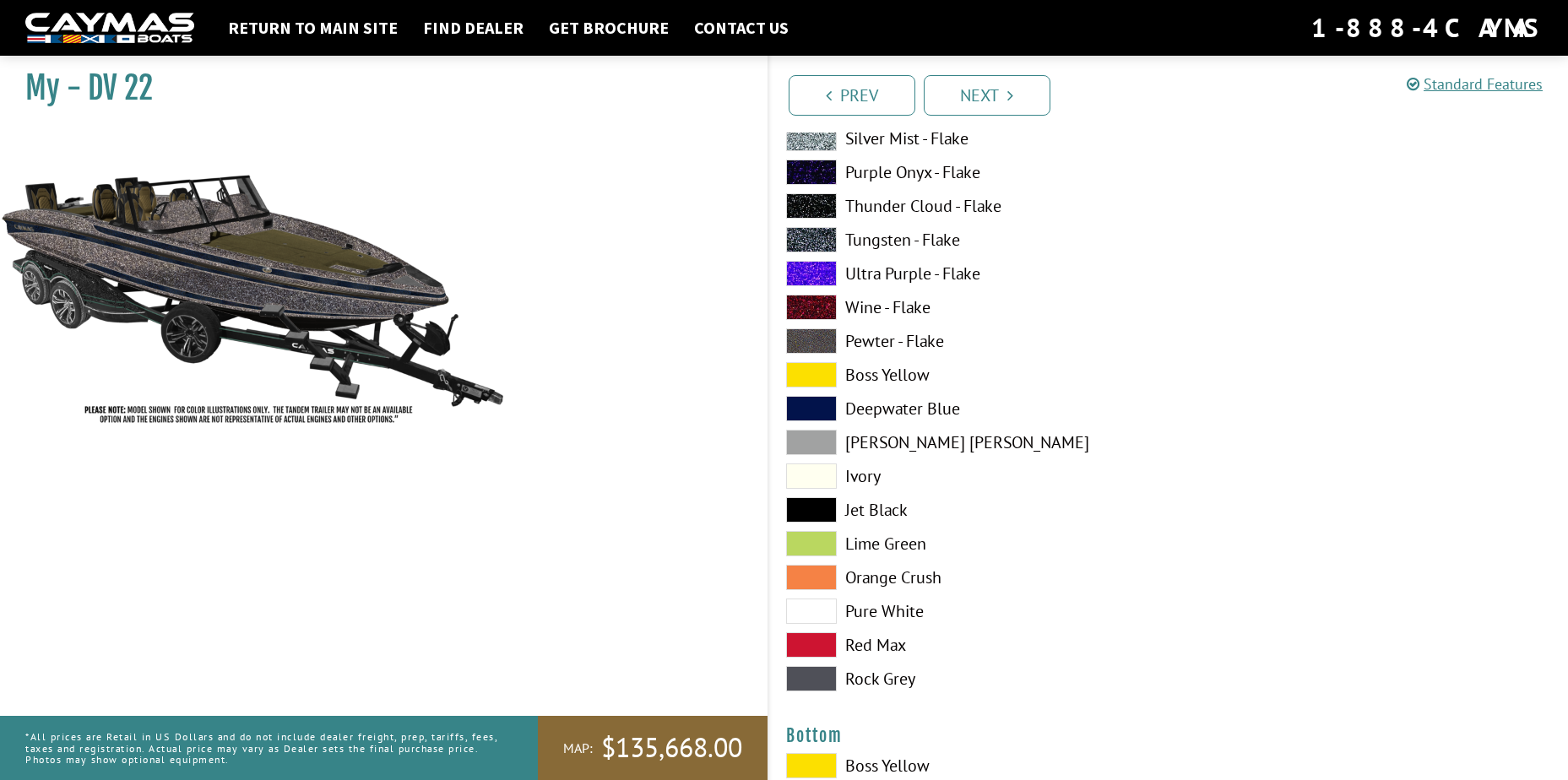
scroll to position [3384, 0]
